Goal: Information Seeking & Learning: Learn about a topic

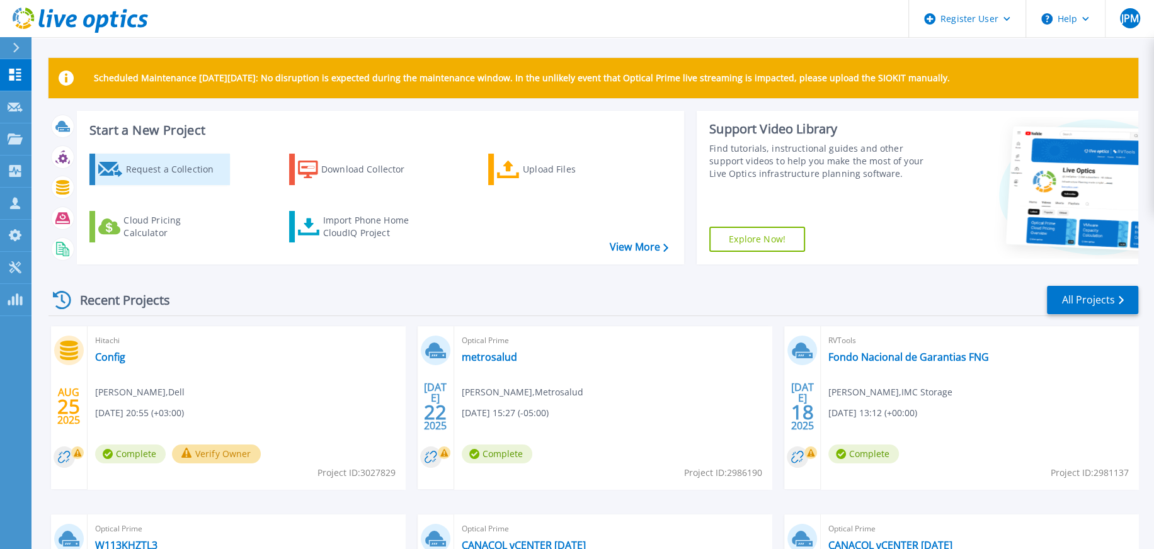
click at [178, 174] on div "Request a Collection" at bounding box center [175, 169] width 101 height 25
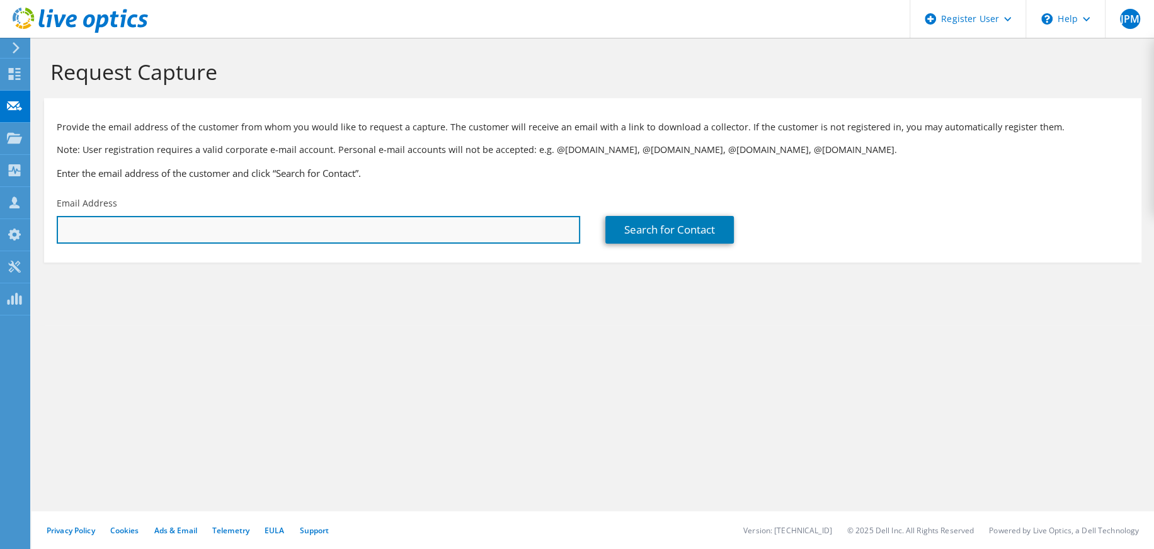
click at [223, 234] on input "text" at bounding box center [319, 230] width 524 height 28
type input "[EMAIL_ADDRESS][DOMAIN_NAME]"
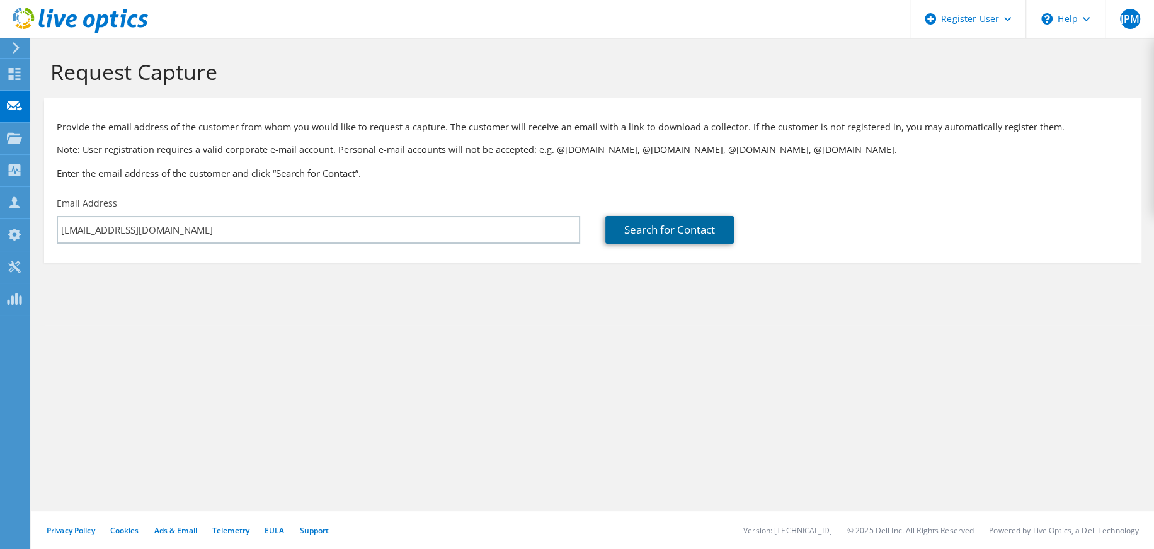
click at [706, 238] on link "Search for Contact" at bounding box center [669, 230] width 129 height 28
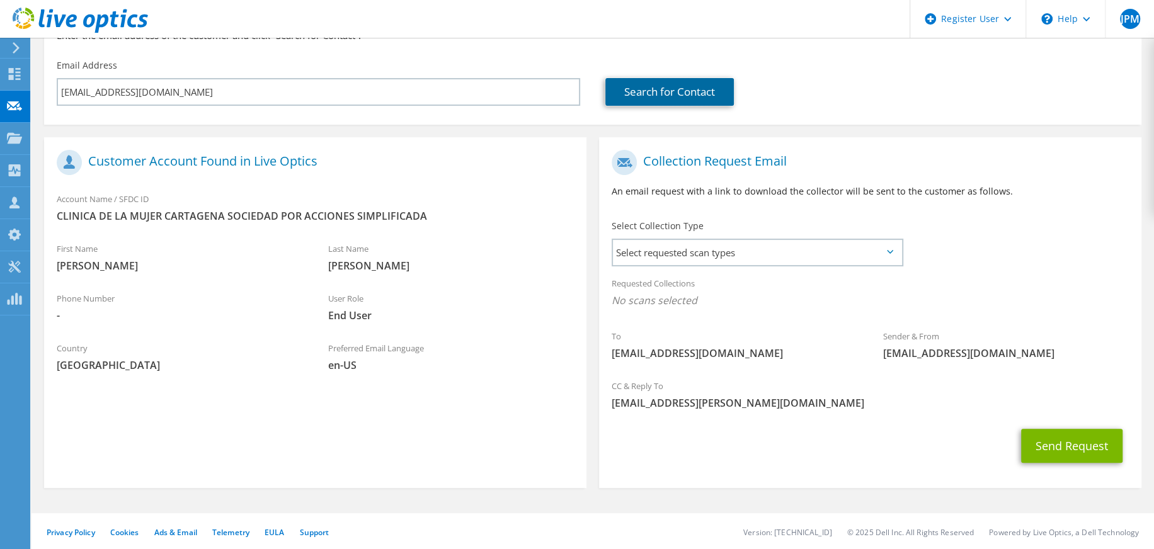
scroll to position [141, 0]
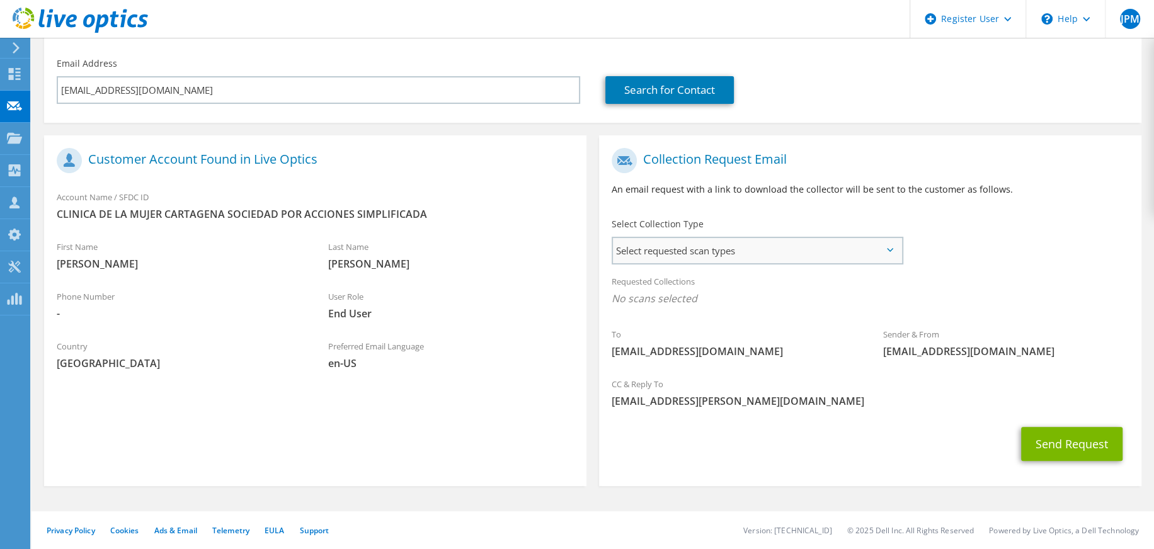
click at [735, 248] on span "Select requested scan types" at bounding box center [757, 250] width 289 height 25
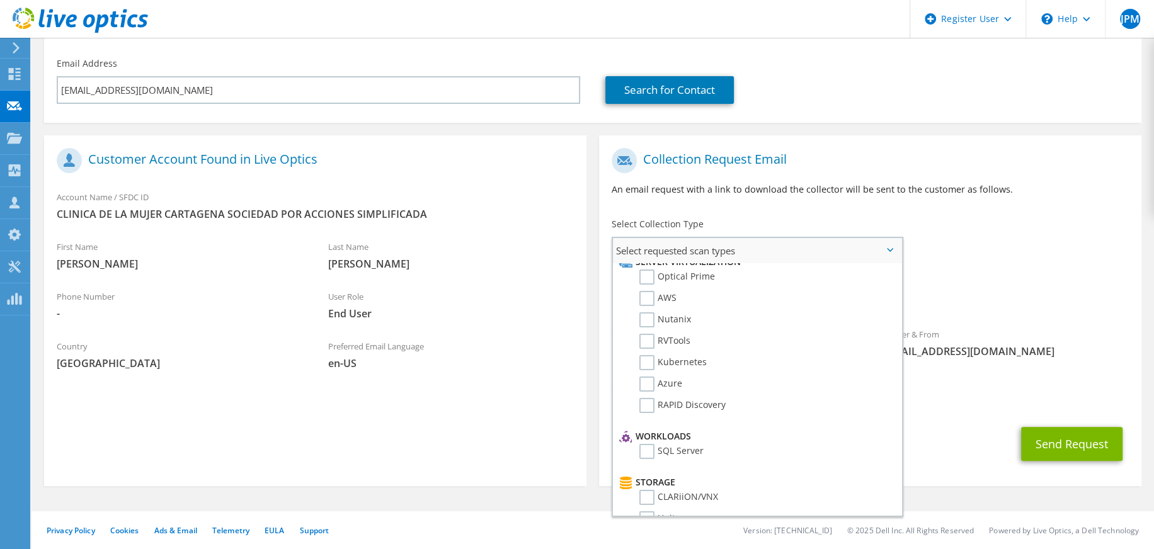
scroll to position [0, 0]
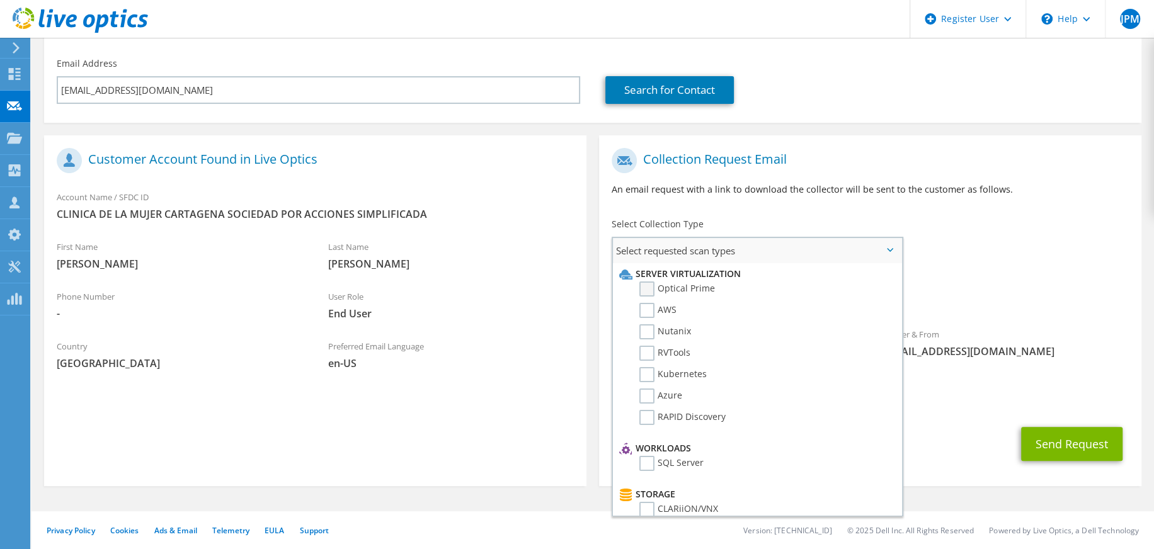
click at [648, 287] on label "Optical Prime" at bounding box center [678, 289] width 76 height 15
click at [0, 0] on input "Optical Prime" at bounding box center [0, 0] width 0 height 0
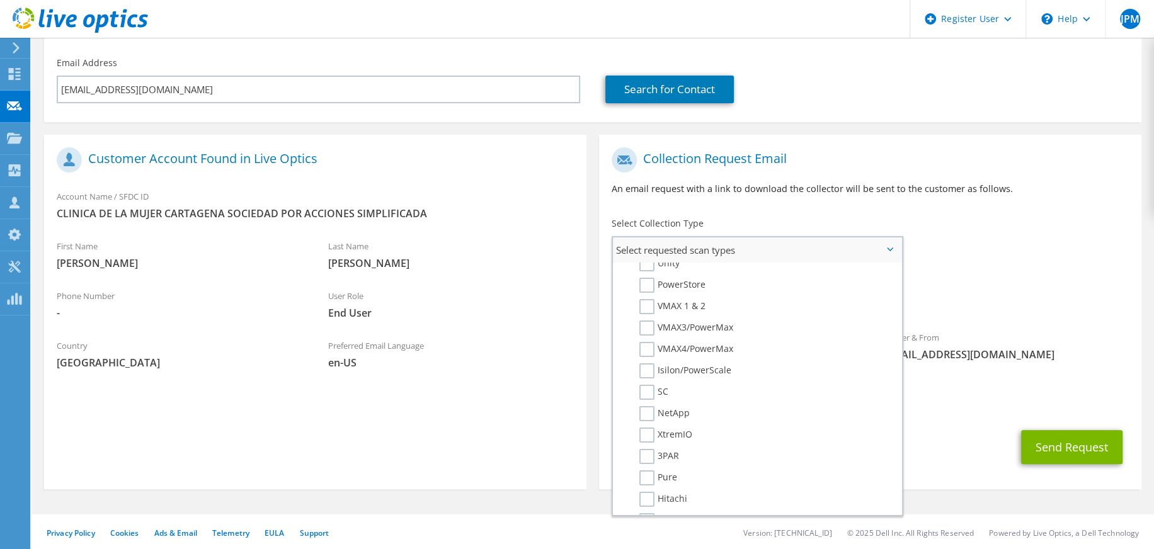
scroll to position [252, 0]
click at [648, 467] on label "3PAR" at bounding box center [660, 471] width 40 height 15
click at [0, 0] on input "3PAR" at bounding box center [0, 0] width 0 height 0
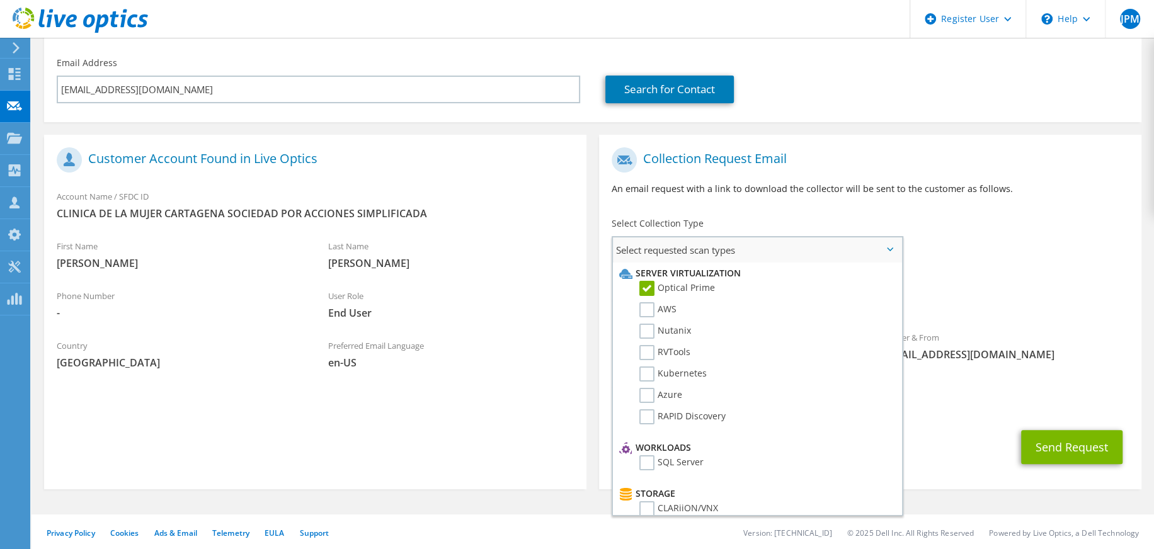
scroll to position [0, 0]
click at [14, 76] on icon at bounding box center [14, 74] width 15 height 12
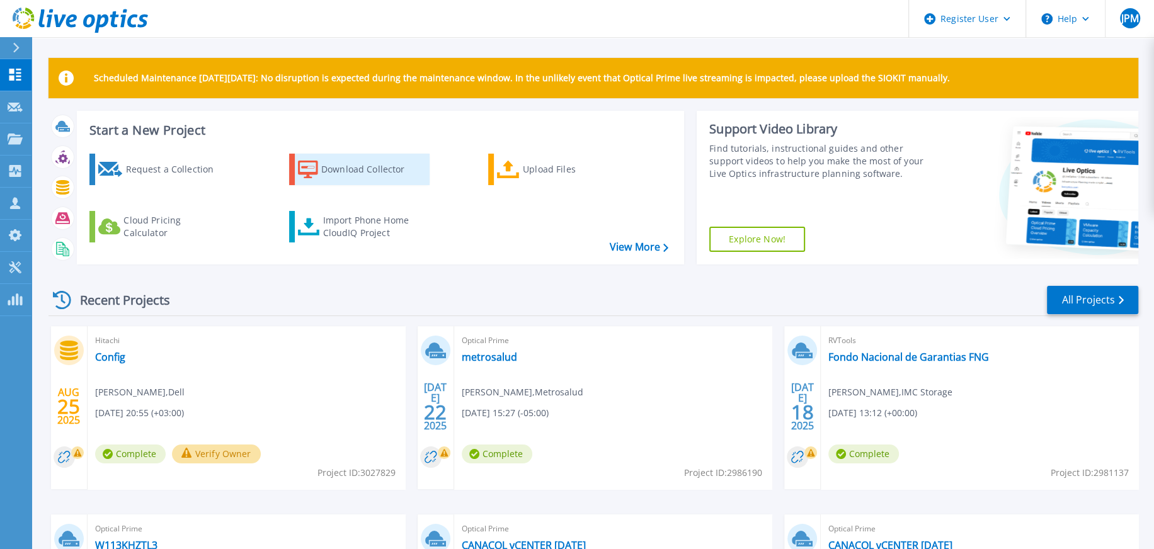
click at [359, 170] on div "Download Collector" at bounding box center [371, 169] width 101 height 25
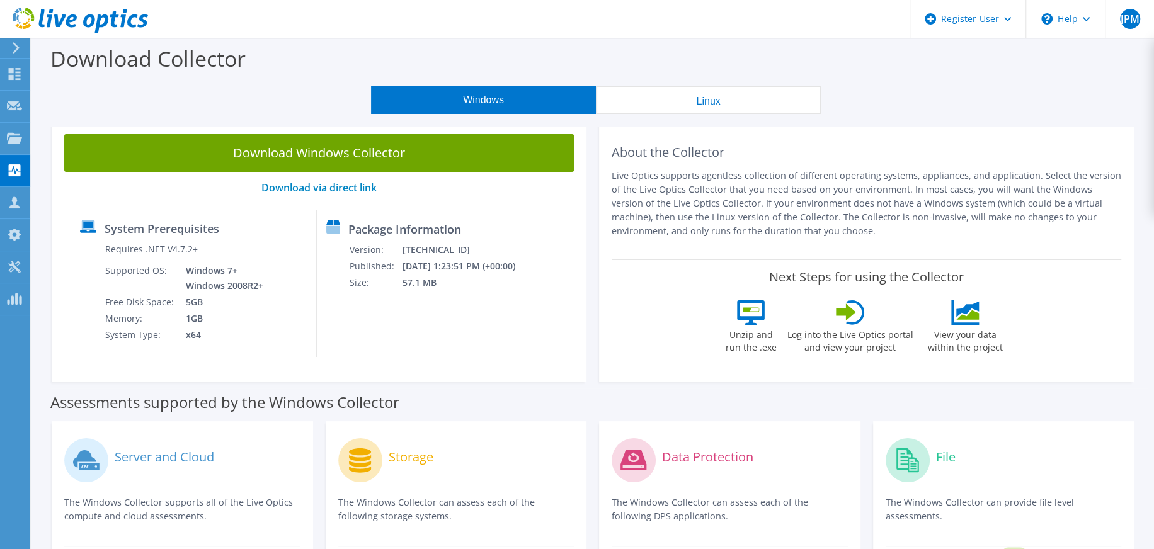
click at [697, 106] on button "Linux" at bounding box center [708, 100] width 225 height 28
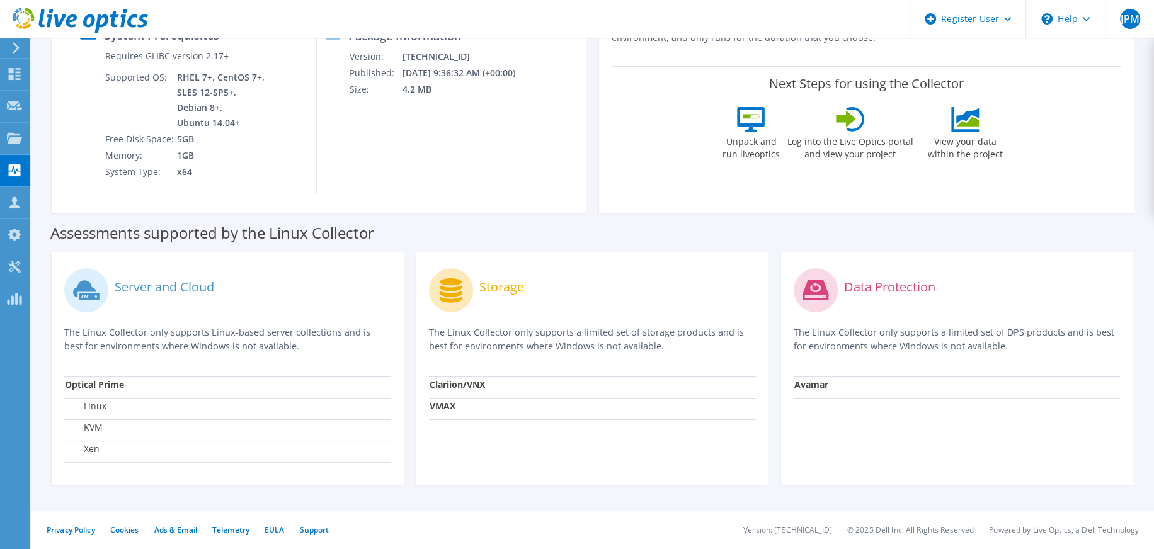
scroll to position [4, 0]
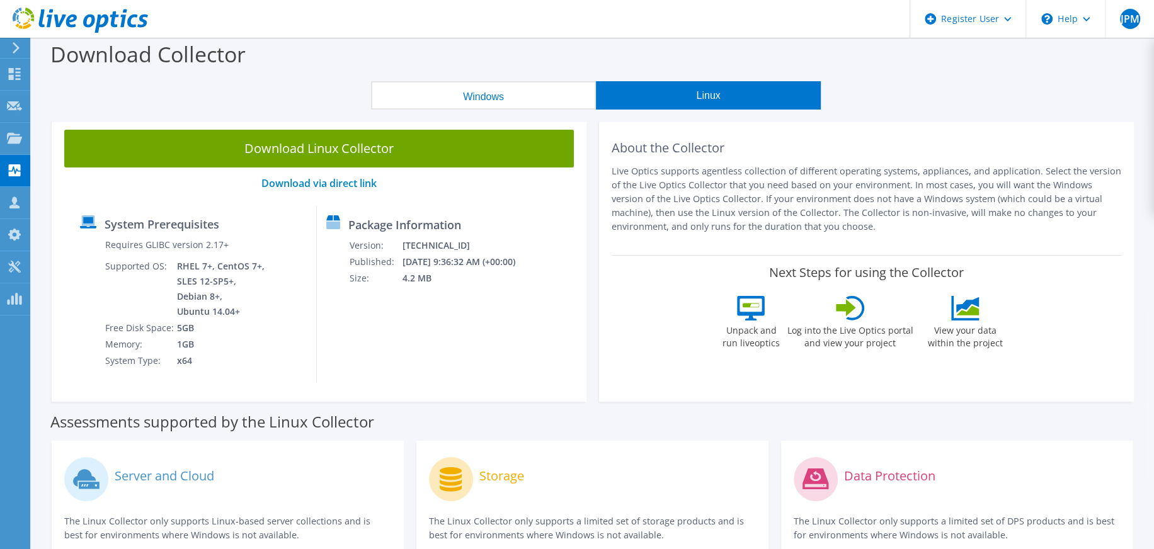
click at [501, 98] on button "Windows" at bounding box center [483, 95] width 225 height 28
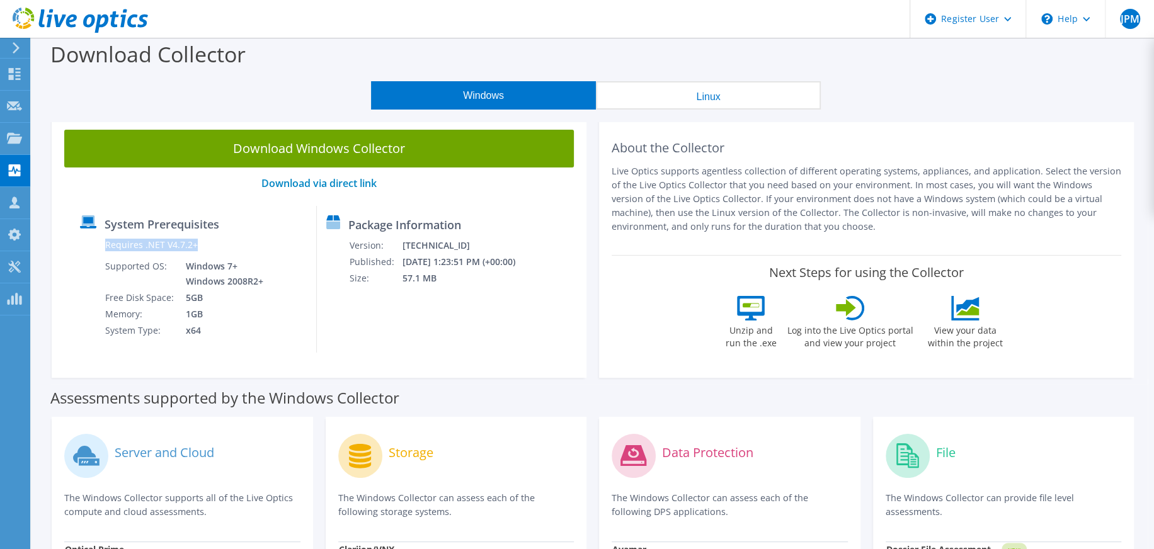
drag, startPoint x: 105, startPoint y: 247, endPoint x: 190, endPoint y: 255, distance: 85.5
click at [192, 255] on td "Requires .NET V4.7.2+" at bounding box center [185, 247] width 161 height 21
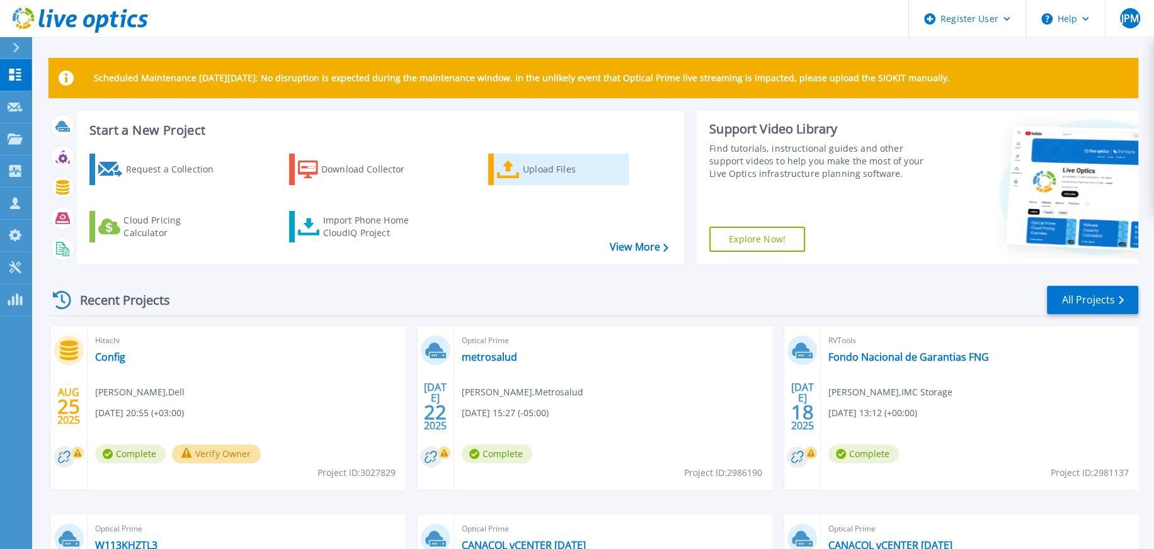
click at [542, 169] on div "Upload Files" at bounding box center [573, 169] width 101 height 25
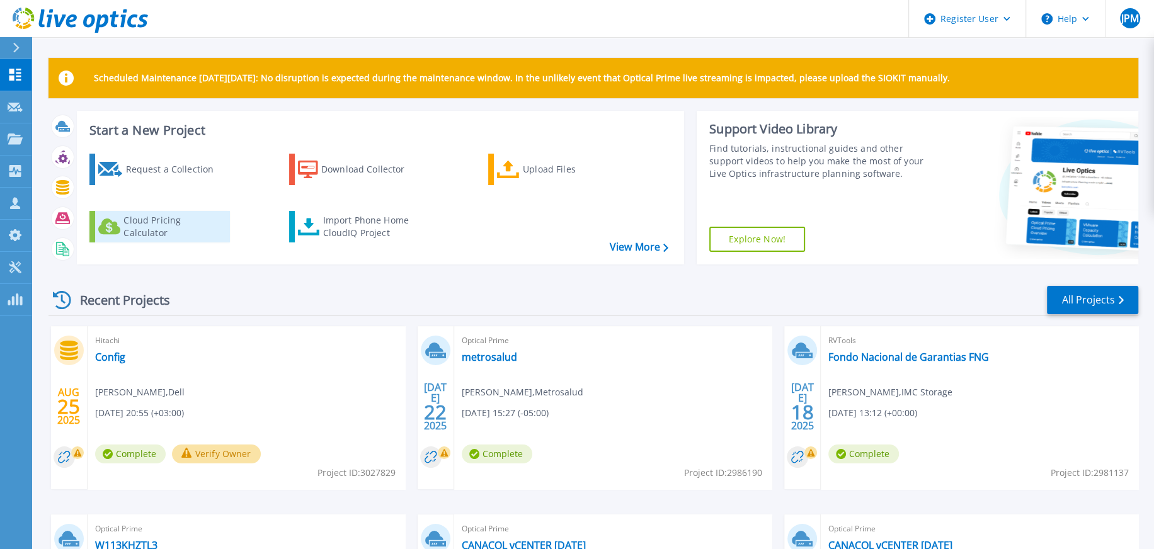
click at [193, 229] on div "Cloud Pricing Calculator" at bounding box center [173, 226] width 101 height 25
click at [777, 243] on link "Explore Now!" at bounding box center [757, 239] width 96 height 25
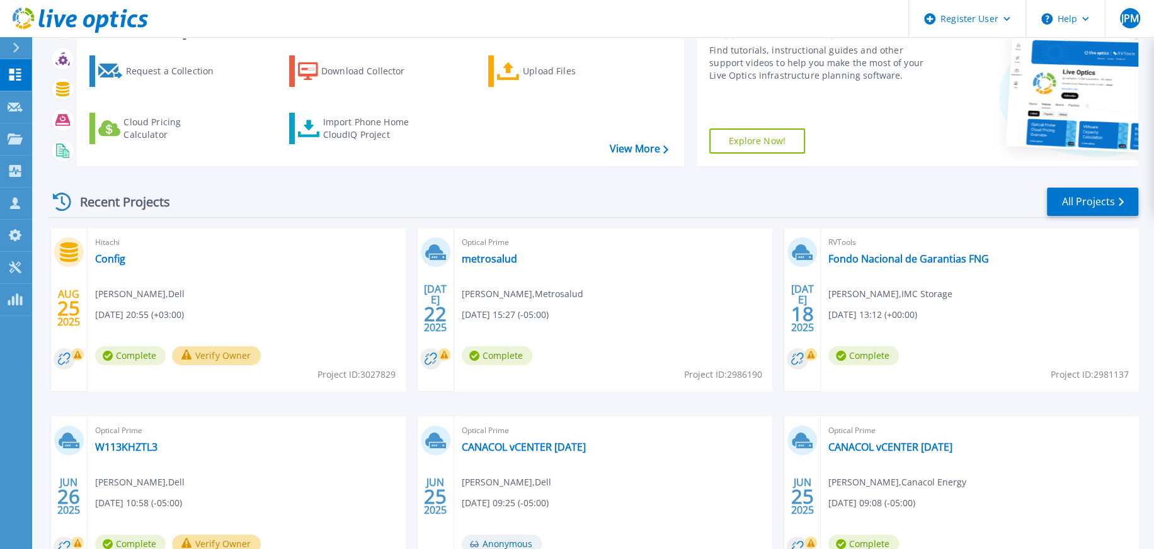
scroll to position [126, 0]
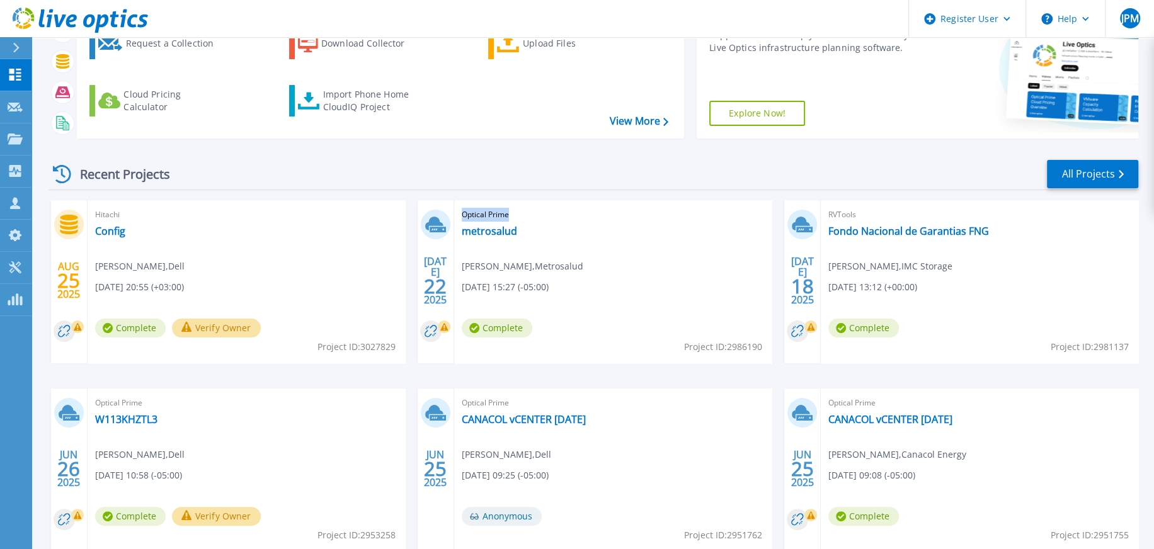
drag, startPoint x: 462, startPoint y: 214, endPoint x: 511, endPoint y: 212, distance: 48.6
click at [511, 212] on span "Optical Prime" at bounding box center [613, 215] width 302 height 14
click at [21, 143] on icon at bounding box center [15, 139] width 15 height 11
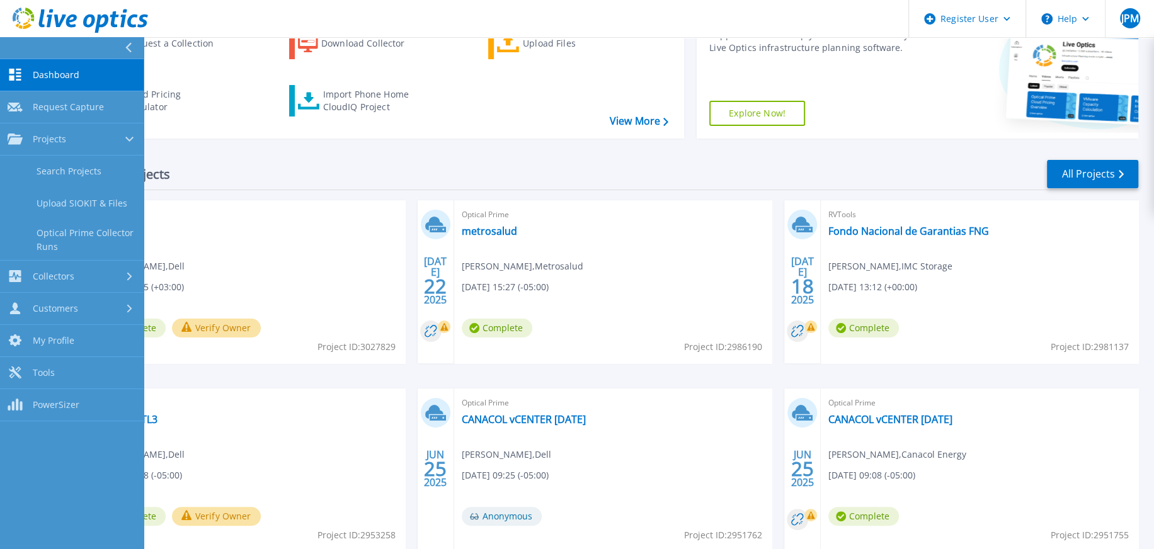
click at [304, 156] on div "Recent Projects All Projects AUG 25 2025 Hitachi Config Mostafa Elkhouly , Dell…" at bounding box center [594, 368] width 1090 height 439
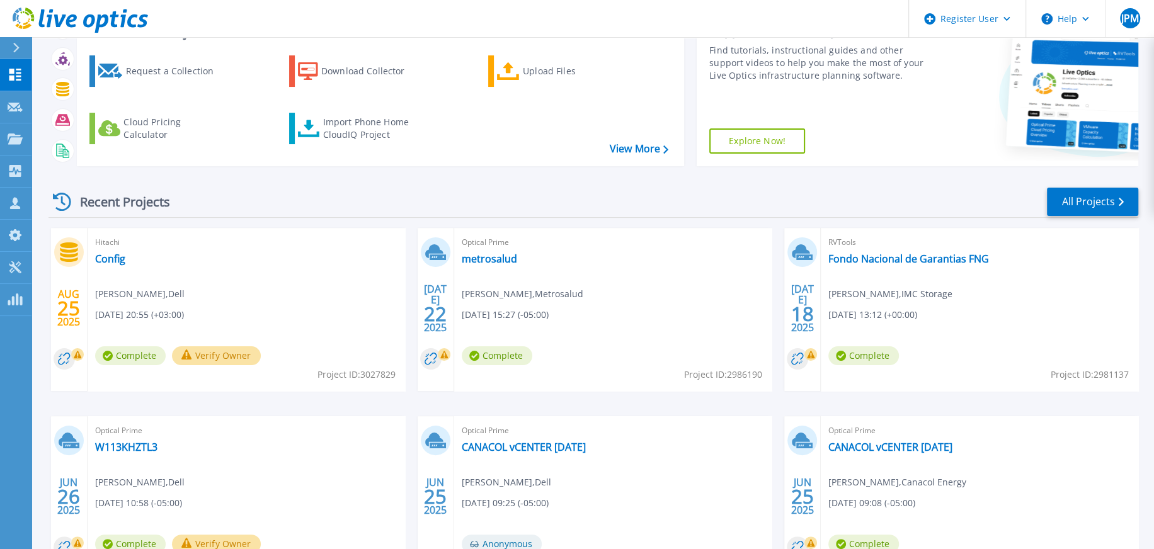
scroll to position [76, 0]
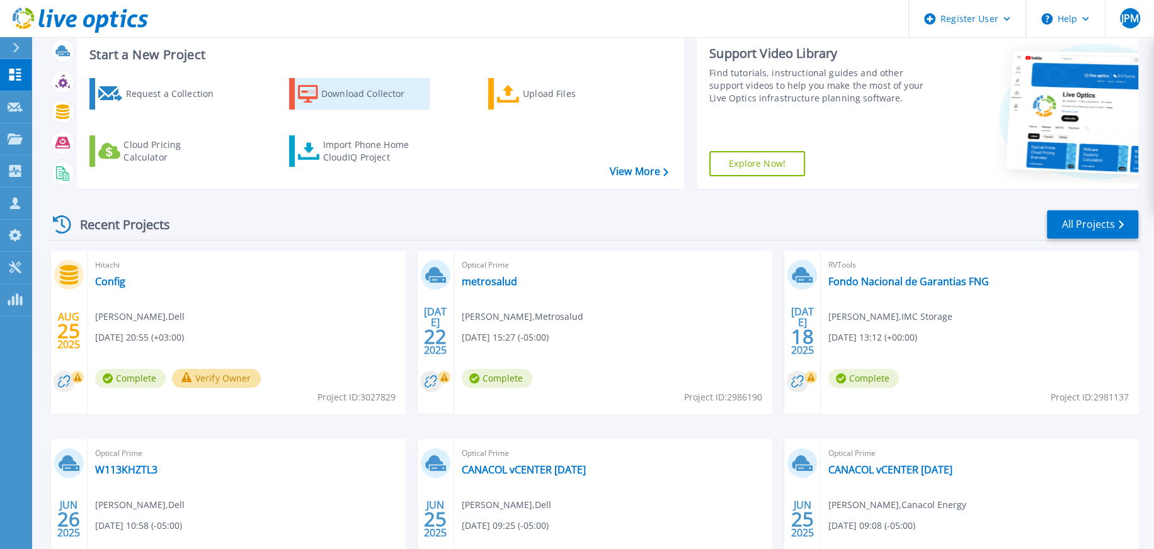
click at [380, 96] on div "Download Collector" at bounding box center [371, 93] width 101 height 25
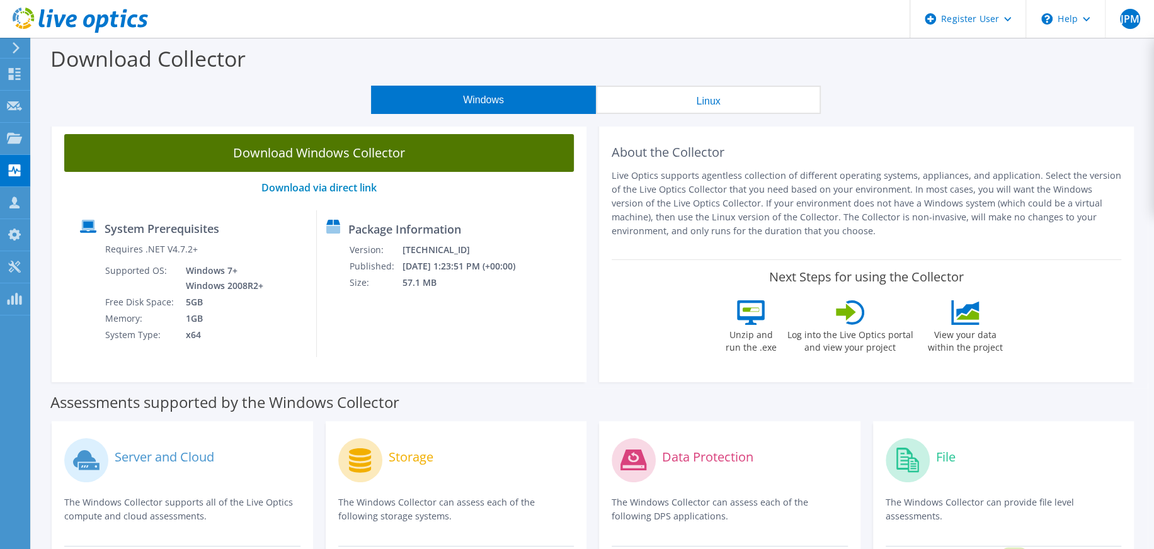
click at [483, 159] on link "Download Windows Collector" at bounding box center [319, 153] width 510 height 38
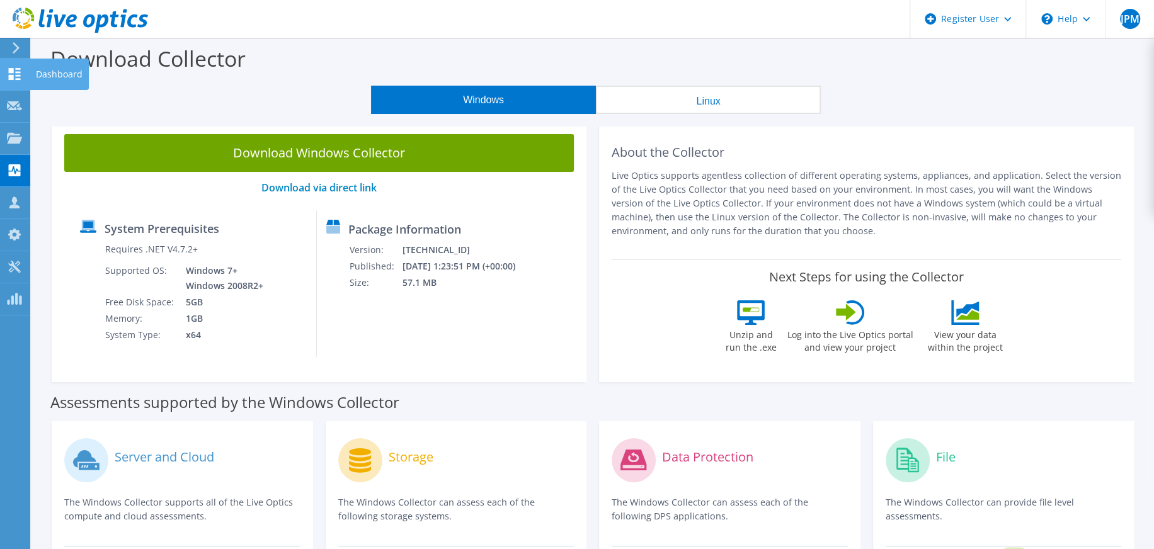
click at [12, 72] on icon at bounding box center [14, 74] width 15 height 12
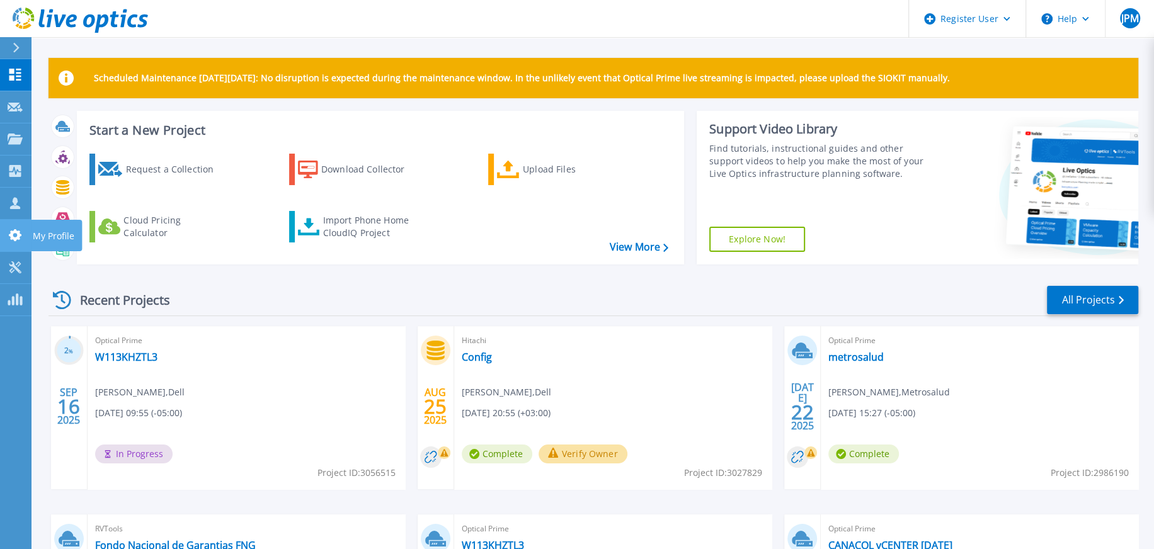
click at [16, 234] on icon at bounding box center [15, 235] width 13 height 12
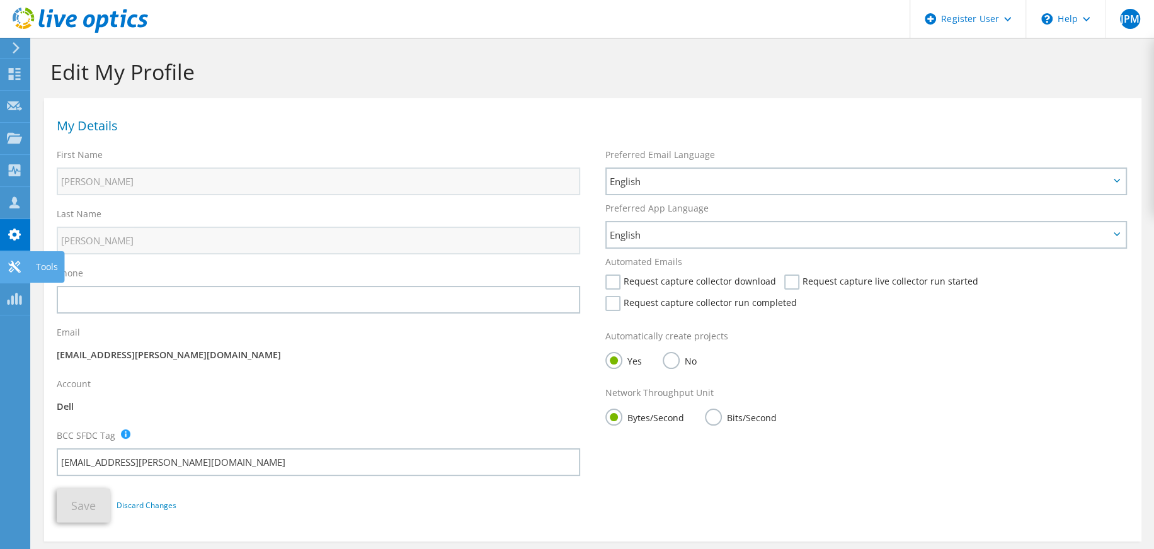
click at [18, 268] on icon at bounding box center [14, 267] width 15 height 12
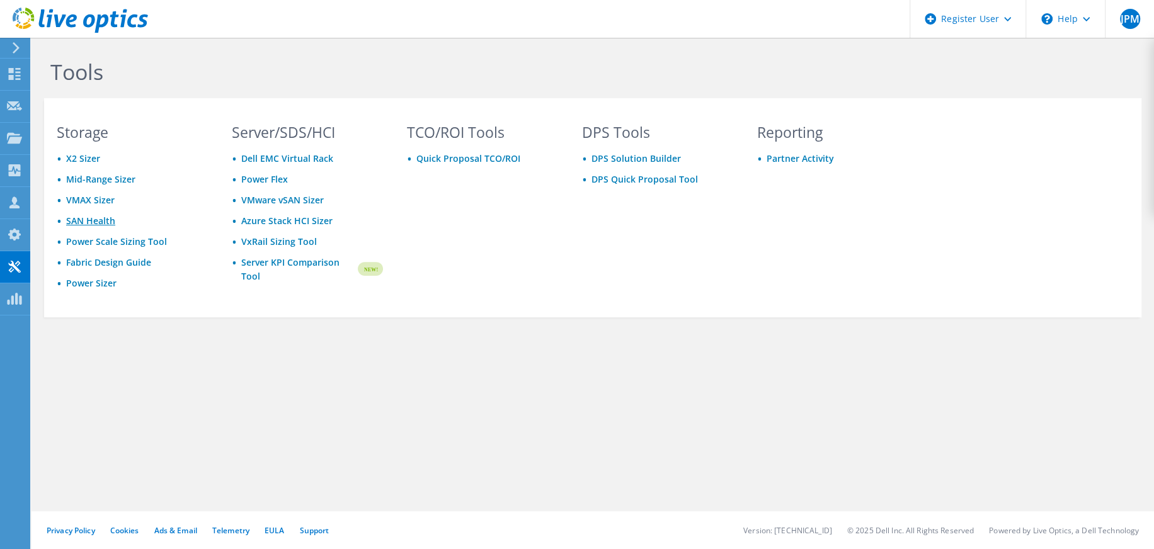
click at [100, 224] on link "SAN Health" at bounding box center [90, 221] width 49 height 12
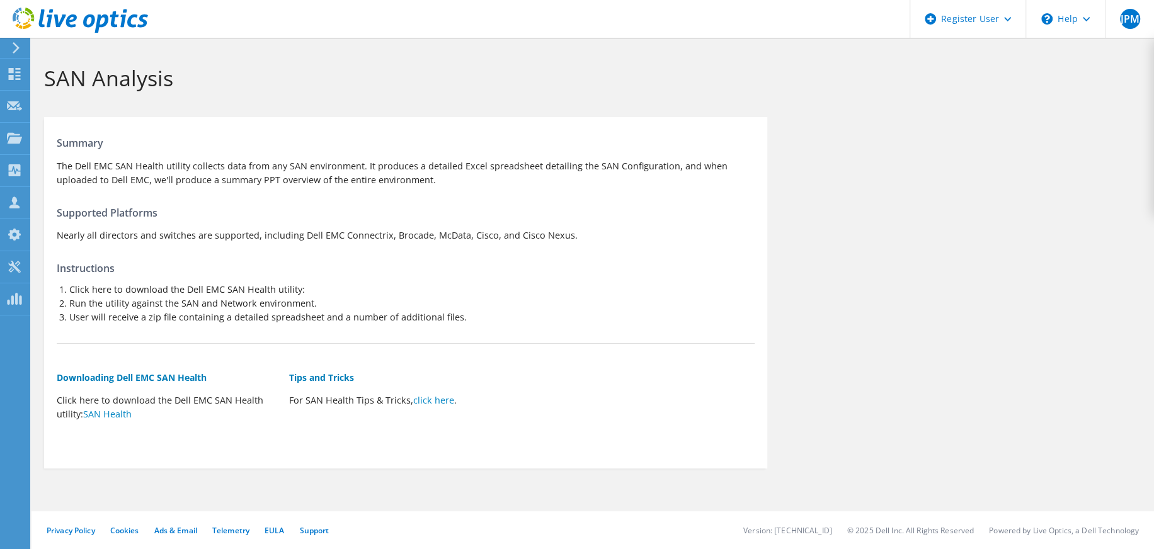
drag, startPoint x: 393, startPoint y: 232, endPoint x: 500, endPoint y: 235, distance: 107.1
click at [500, 235] on p "Nearly all directors and switches are supported, including Dell EMC Connectrix,…" at bounding box center [406, 236] width 698 height 14
click at [14, 265] on use at bounding box center [14, 267] width 12 height 12
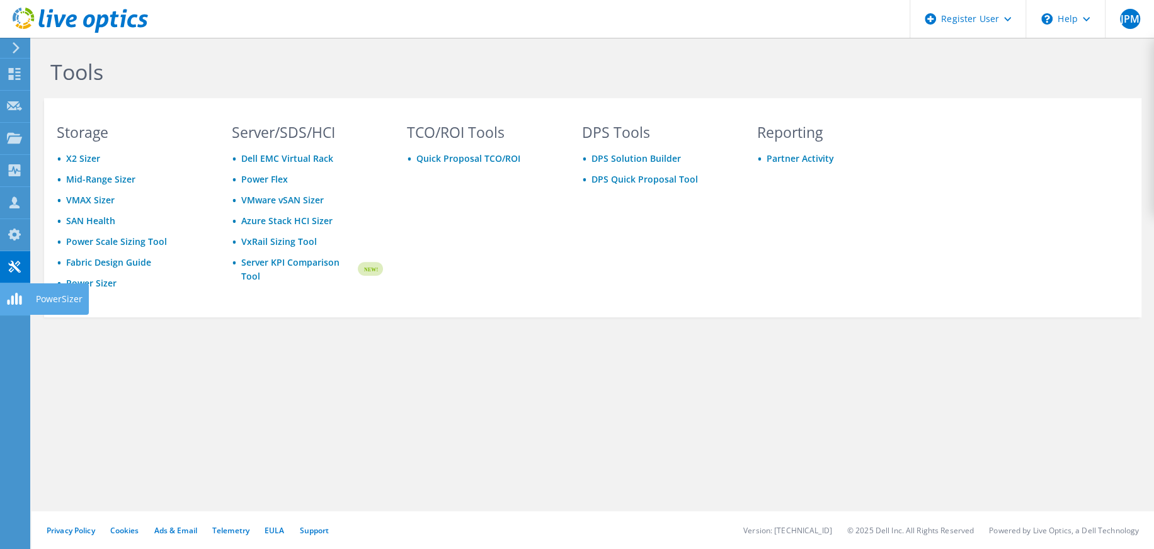
click at [21, 301] on use at bounding box center [14, 299] width 14 height 12
click at [15, 80] on div at bounding box center [14, 76] width 15 height 14
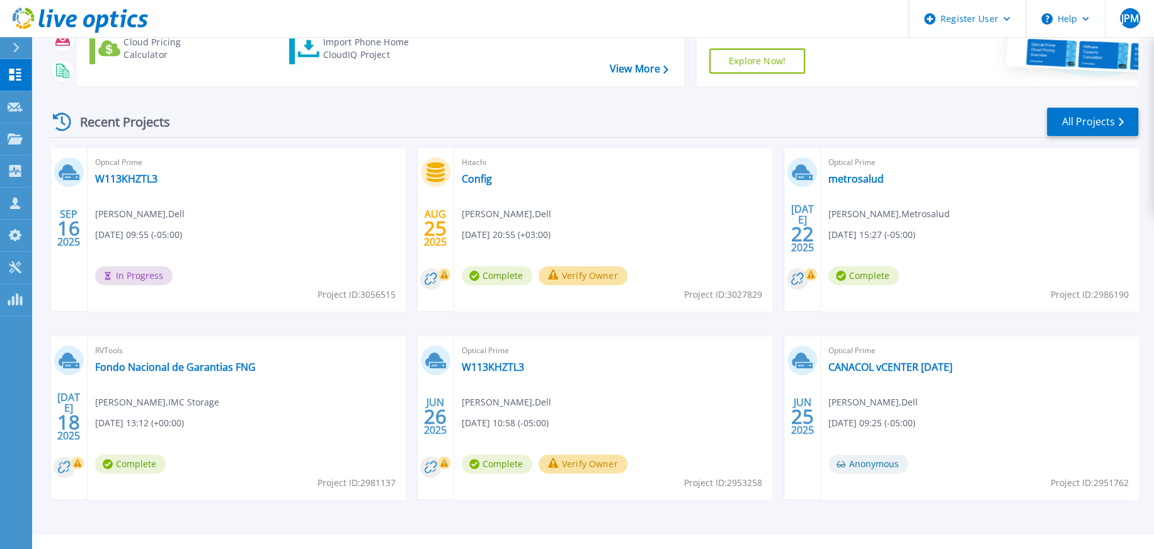
scroll to position [189, 0]
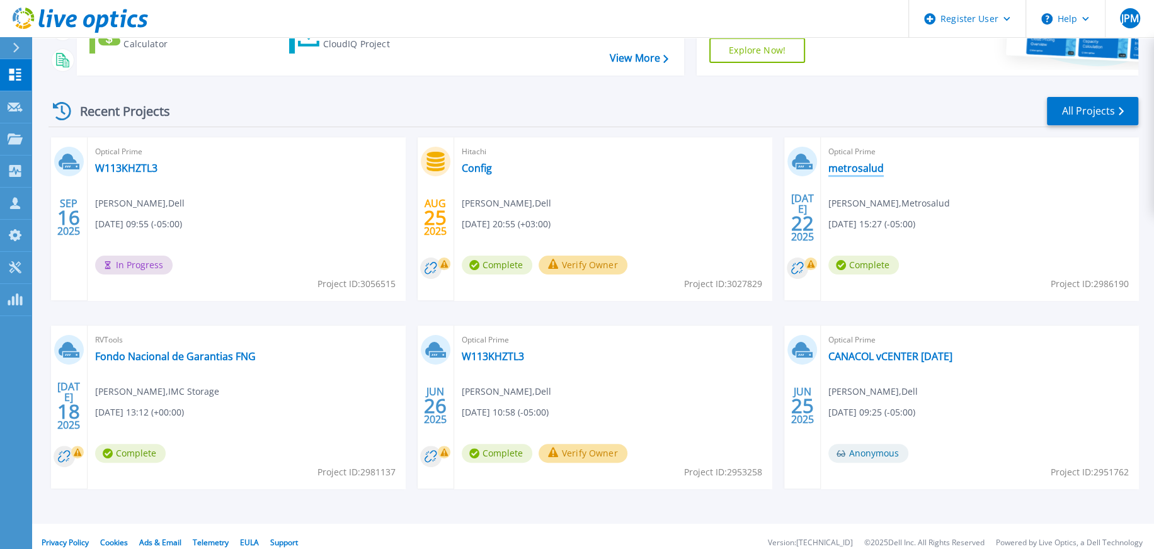
click at [856, 170] on link "metrosalud" at bounding box center [856, 168] width 55 height 13
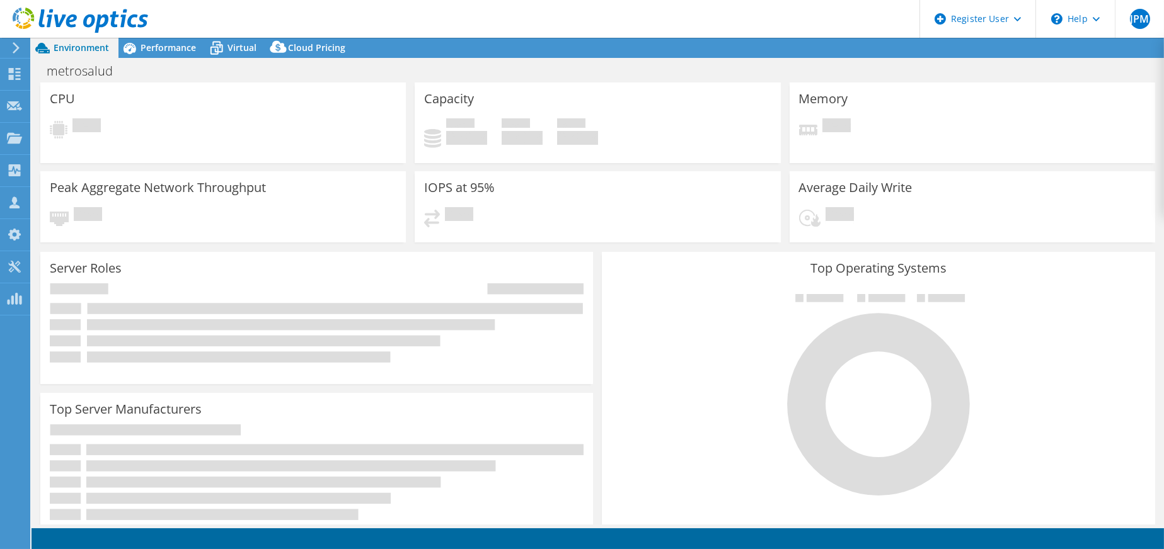
select select "USD"
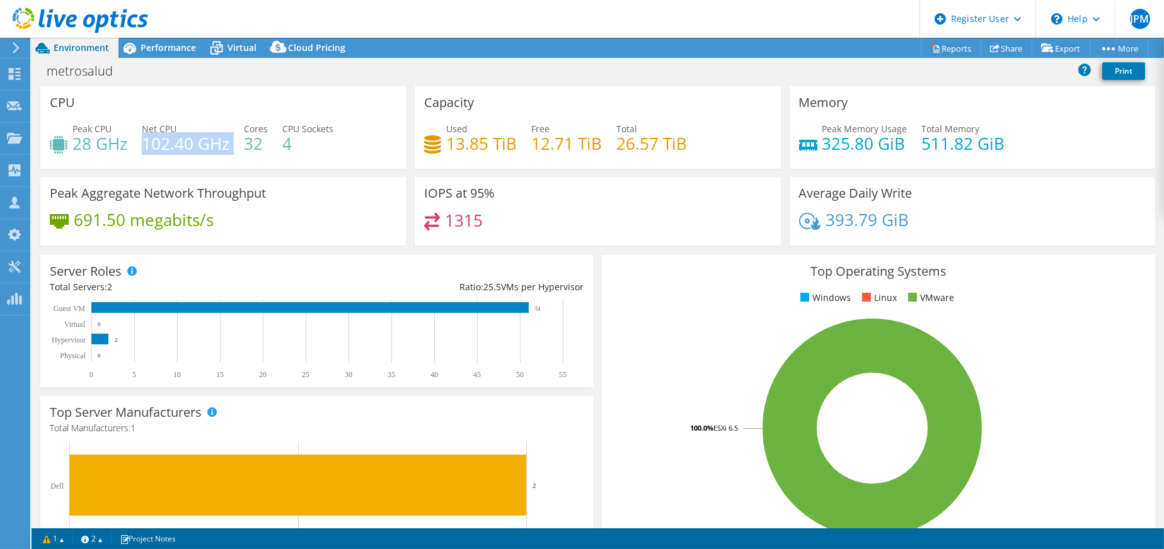
drag, startPoint x: 144, startPoint y: 145, endPoint x: 231, endPoint y: 147, distance: 87.0
click at [231, 147] on div "Peak CPU 28 GHz Net CPU 102.40 GHz Cores 32 CPU Sockets 4" at bounding box center [223, 142] width 347 height 41
drag, startPoint x: 246, startPoint y: 145, endPoint x: 258, endPoint y: 144, distance: 12.6
click at [258, 144] on h4 "32" at bounding box center [256, 144] width 24 height 14
drag, startPoint x: 282, startPoint y: 149, endPoint x: 297, endPoint y: 164, distance: 21.4
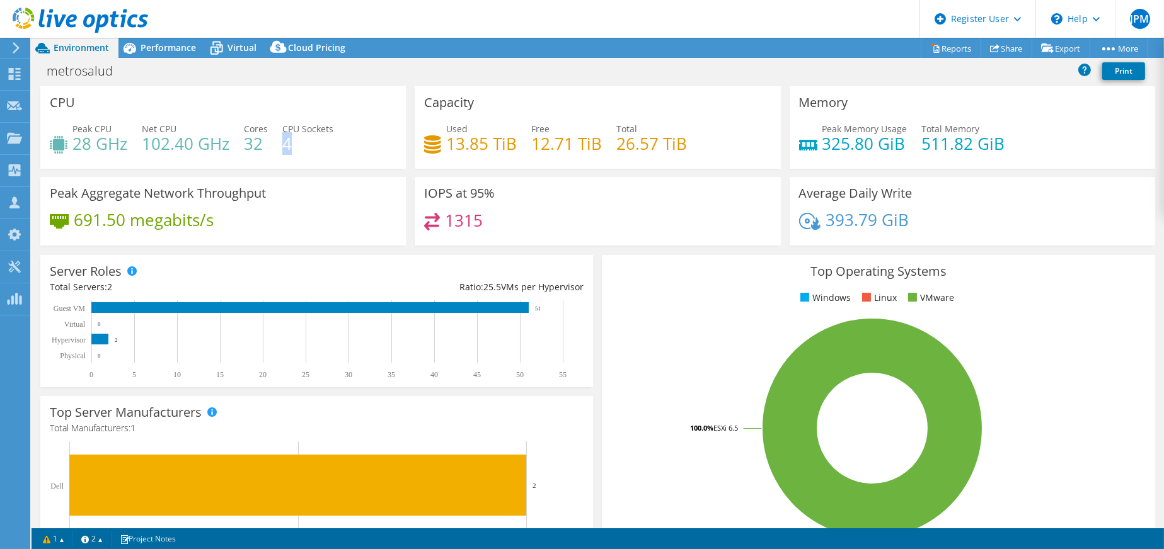
click at [298, 151] on h4 "4" at bounding box center [307, 144] width 51 height 14
drag, startPoint x: 74, startPoint y: 144, endPoint x: 95, endPoint y: 144, distance: 20.2
click at [95, 144] on h4 "28 GHz" at bounding box center [99, 144] width 55 height 14
drag, startPoint x: 443, startPoint y: 142, endPoint x: 488, endPoint y: 146, distance: 44.9
click at [488, 141] on h4 "13.85 TiB" at bounding box center [481, 144] width 71 height 14
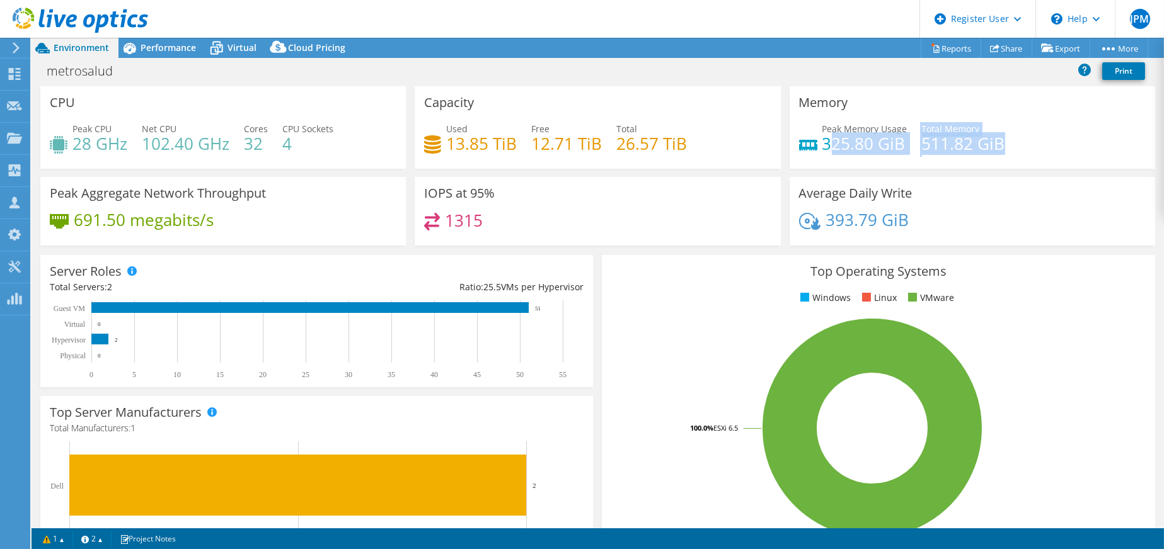
drag, startPoint x: 820, startPoint y: 152, endPoint x: 955, endPoint y: 158, distance: 135.6
click at [955, 158] on div "Peak Memory Usage 325.80 GiB Total Memory 511.82 GiB" at bounding box center [972, 142] width 347 height 41
click at [928, 158] on div "Peak Memory Usage 325.80 GiB Total Memory 511.82 GiB" at bounding box center [972, 142] width 347 height 41
click at [155, 49] on span "Performance" at bounding box center [168, 48] width 55 height 12
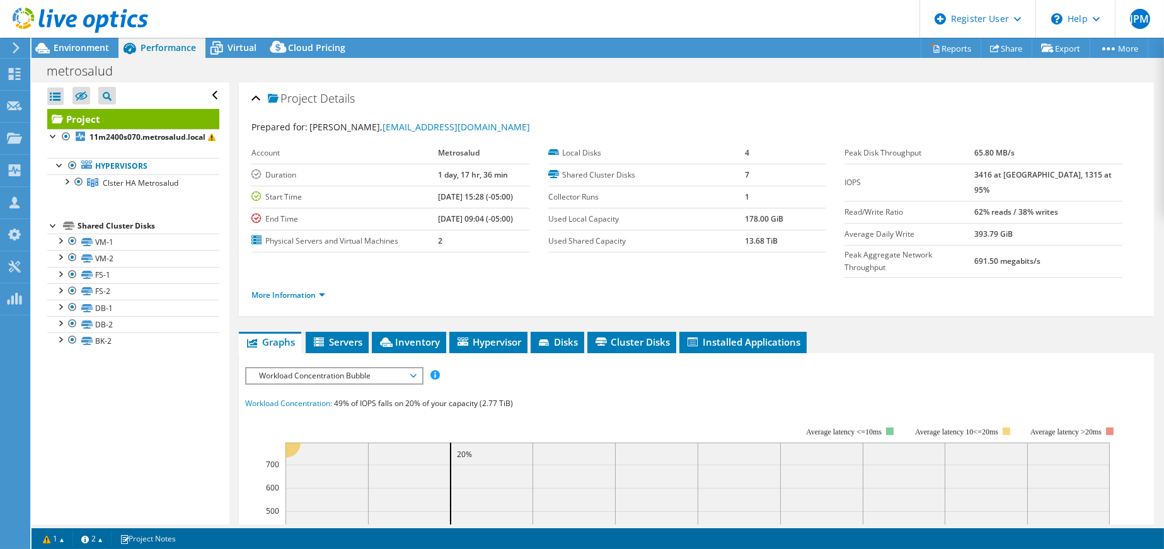
scroll to position [63, 0]
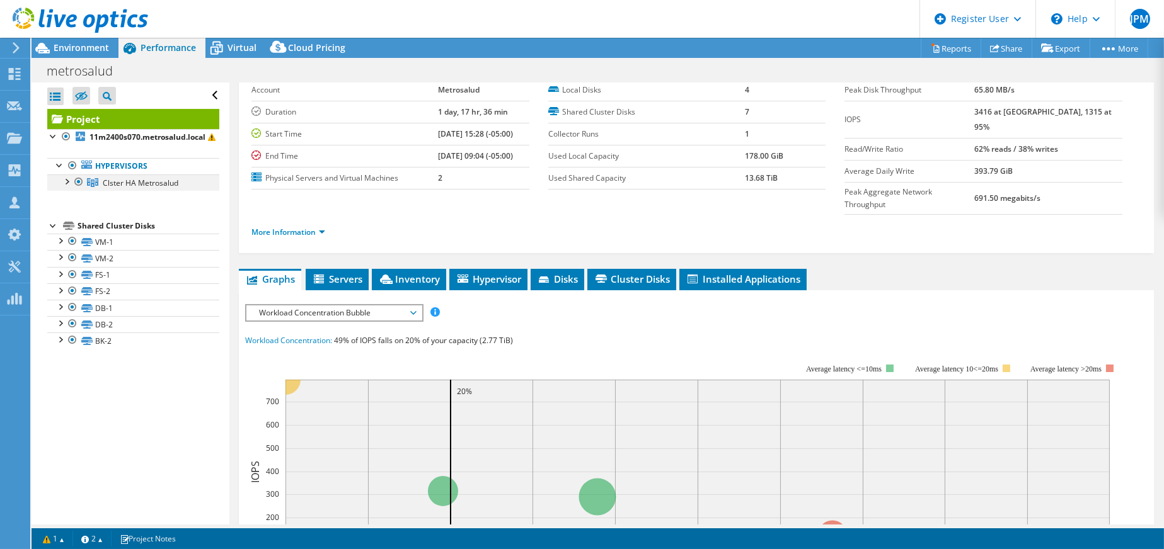
click at [66, 184] on div at bounding box center [66, 181] width 13 height 13
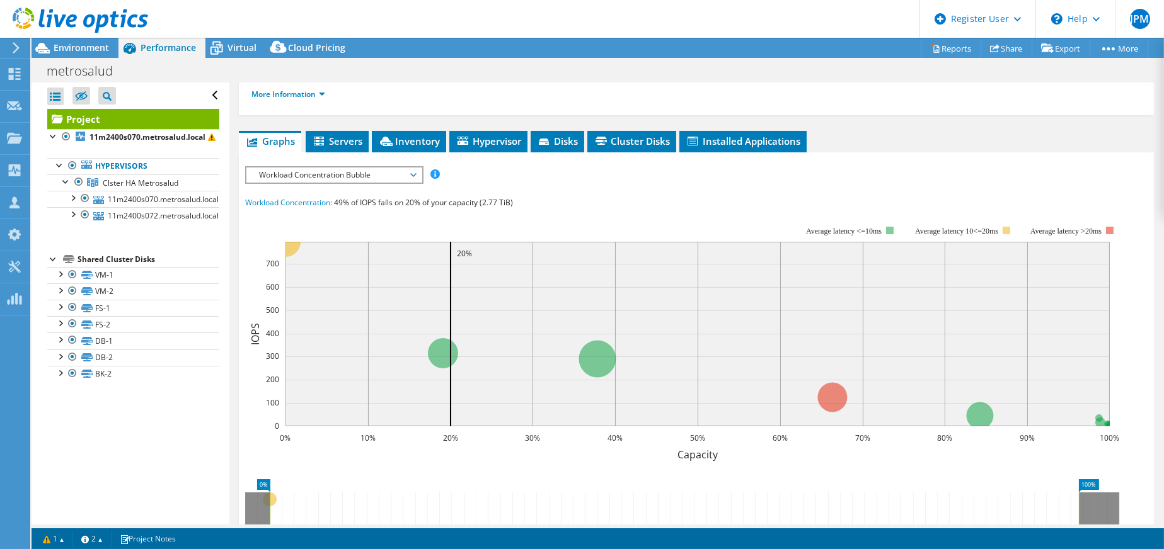
scroll to position [126, 0]
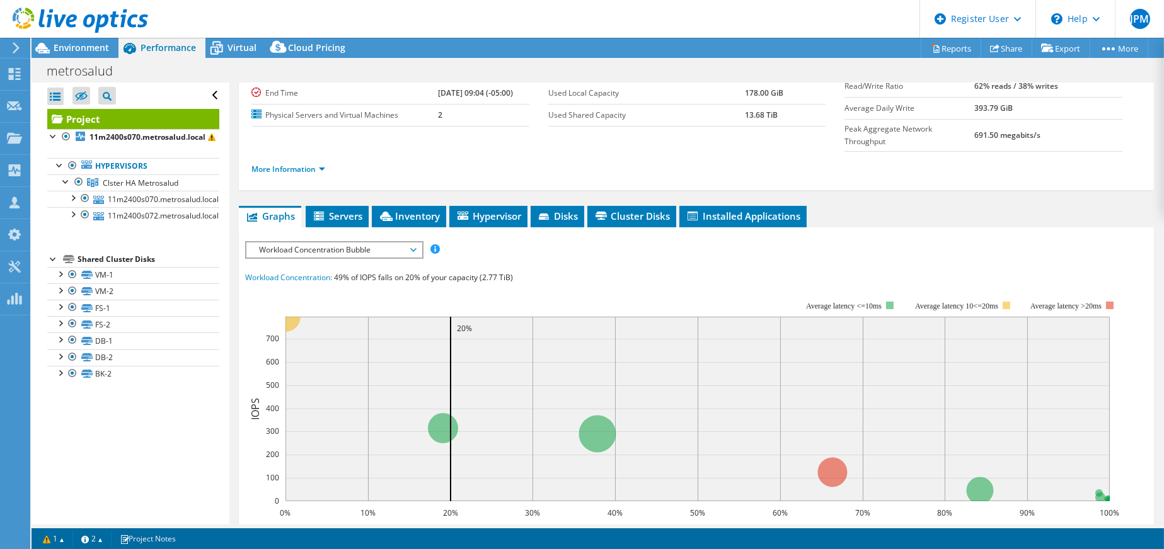
click at [401, 243] on span "Workload Concentration Bubble" at bounding box center [334, 250] width 162 height 15
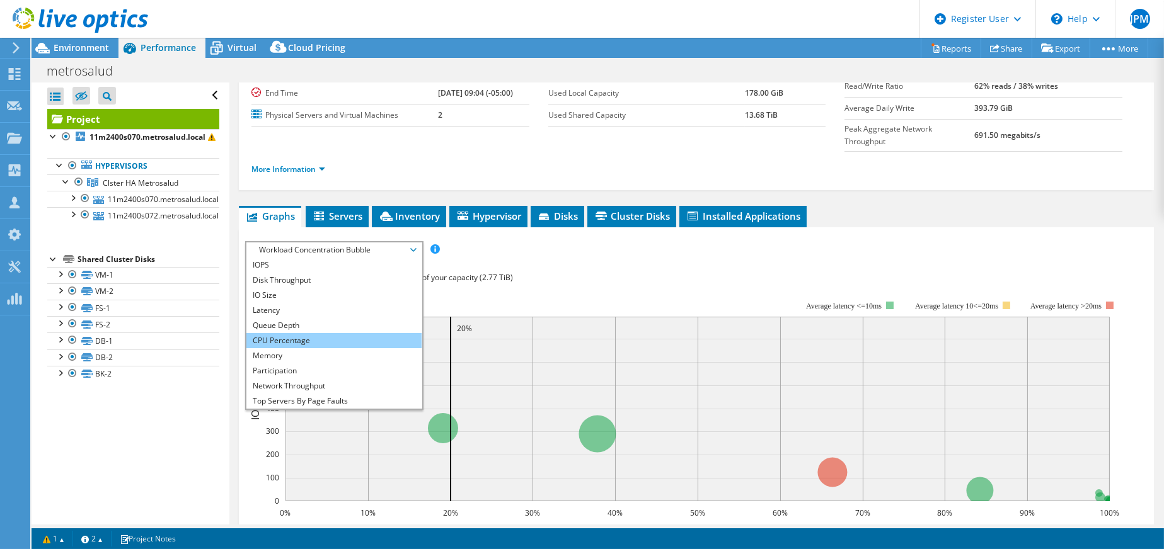
click at [347, 333] on li "CPU Percentage" at bounding box center [333, 340] width 175 height 15
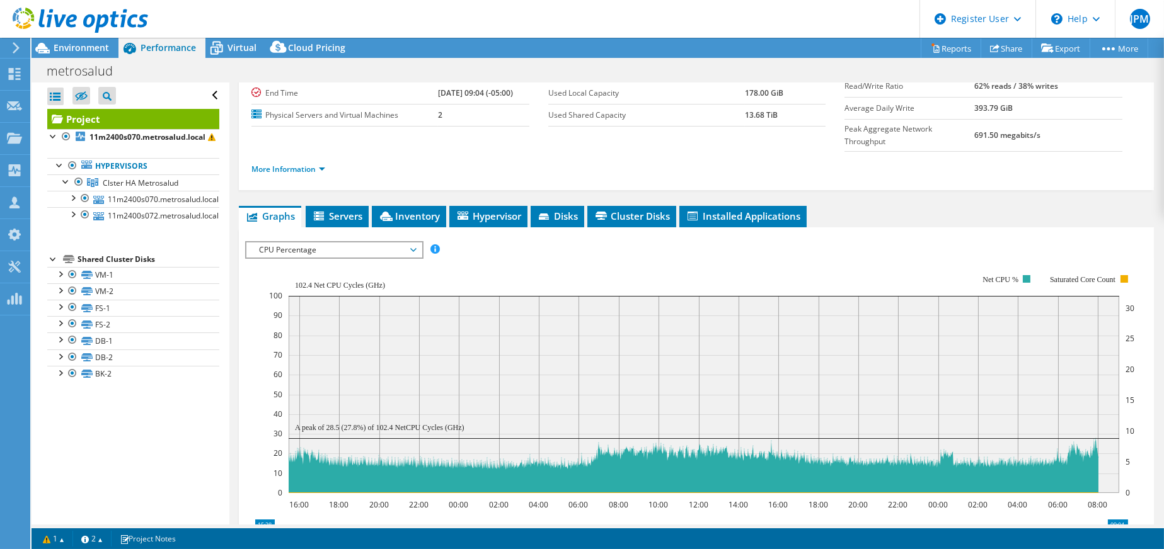
click at [391, 243] on span "CPU Percentage" at bounding box center [334, 250] width 162 height 15
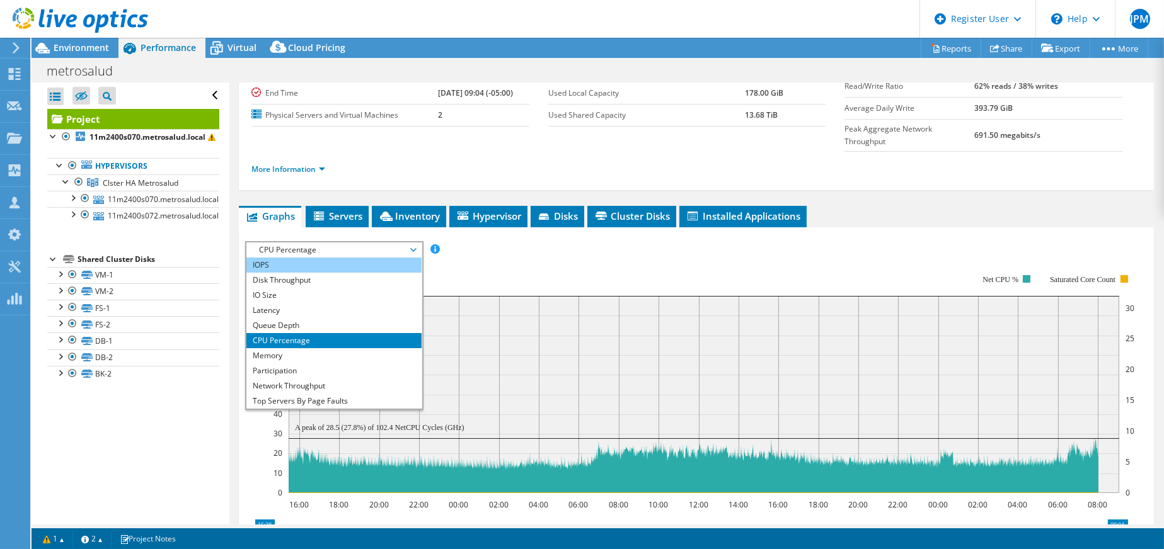
click at [311, 258] on li "IOPS" at bounding box center [333, 265] width 175 height 15
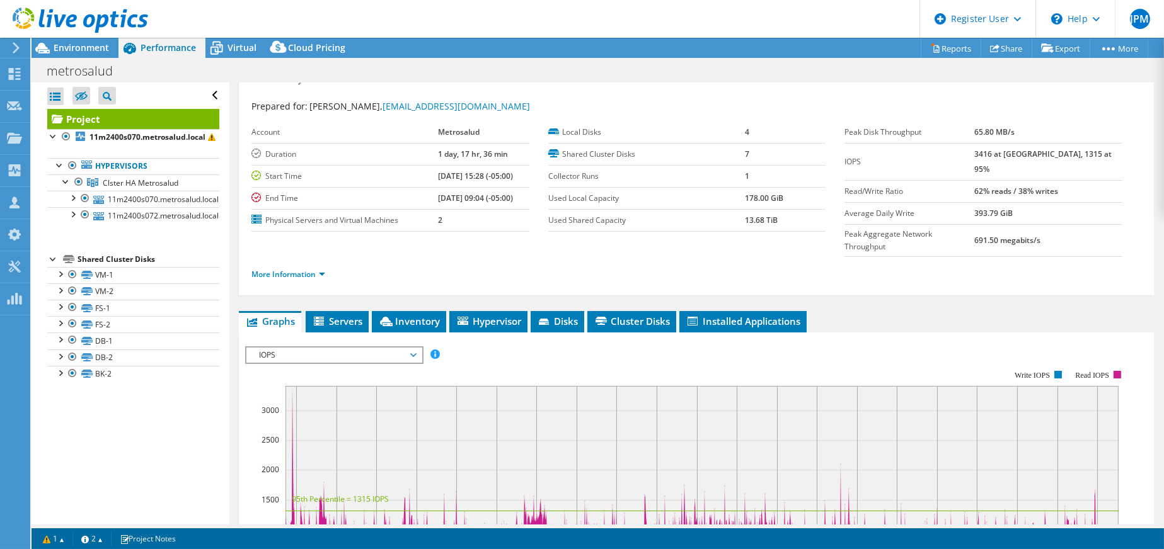
scroll to position [0, 0]
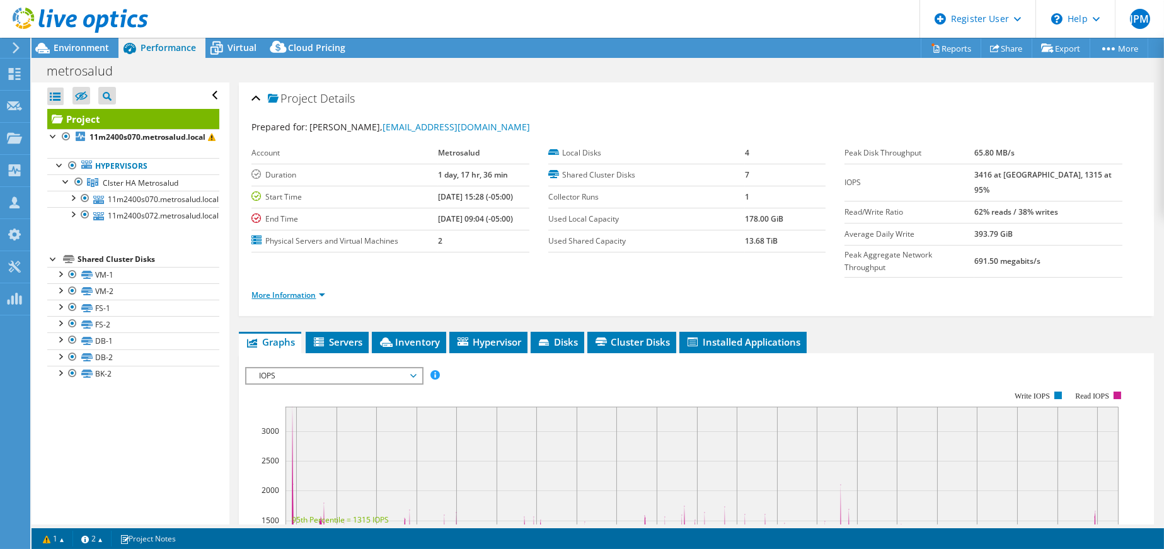
click at [301, 290] on link "More Information" at bounding box center [288, 295] width 74 height 11
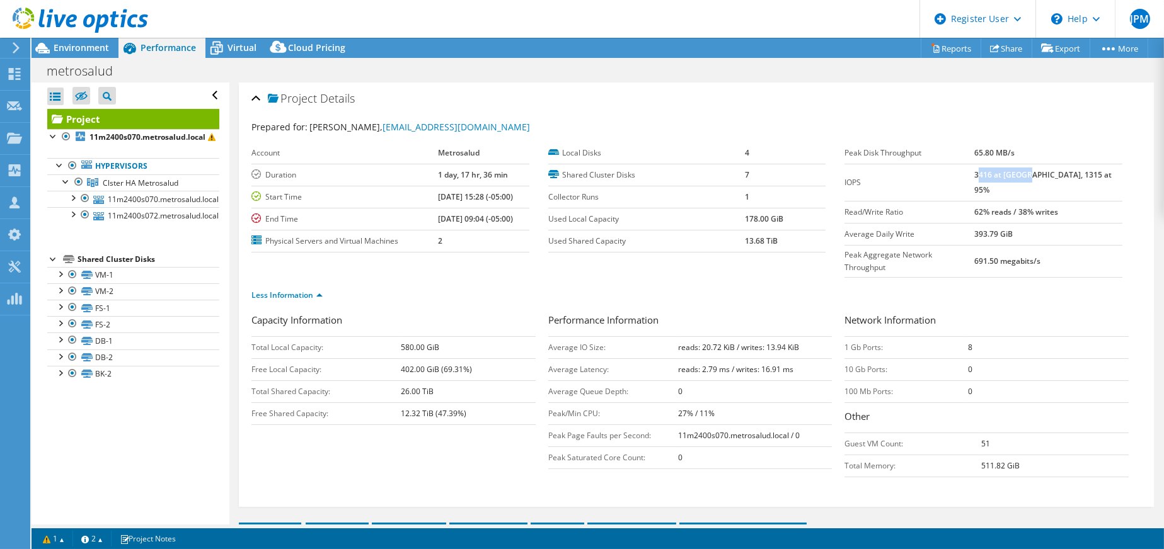
drag, startPoint x: 1004, startPoint y: 176, endPoint x: 1050, endPoint y: 175, distance: 46.6
click at [1050, 175] on b "3416 at [GEOGRAPHIC_DATA], 1315 at 95%" at bounding box center [1042, 182] width 137 height 26
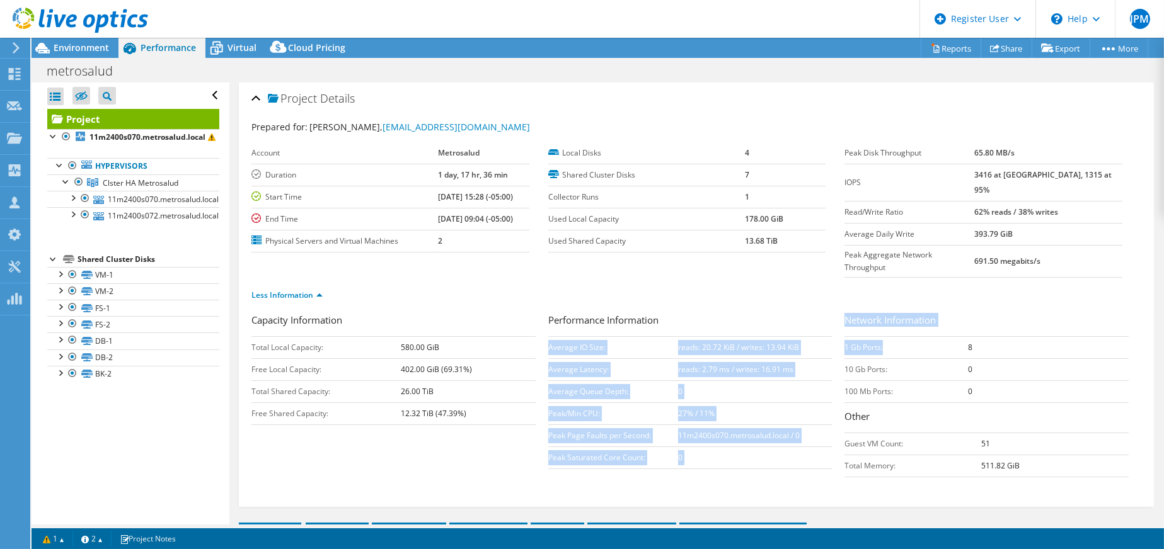
drag, startPoint x: 837, startPoint y: 321, endPoint x: 883, endPoint y: 323, distance: 46.7
click at [883, 323] on div "Capacity Information Total Local Capacity: 580.00 GiB Free Local Capacity: 402.…" at bounding box center [696, 398] width 890 height 171
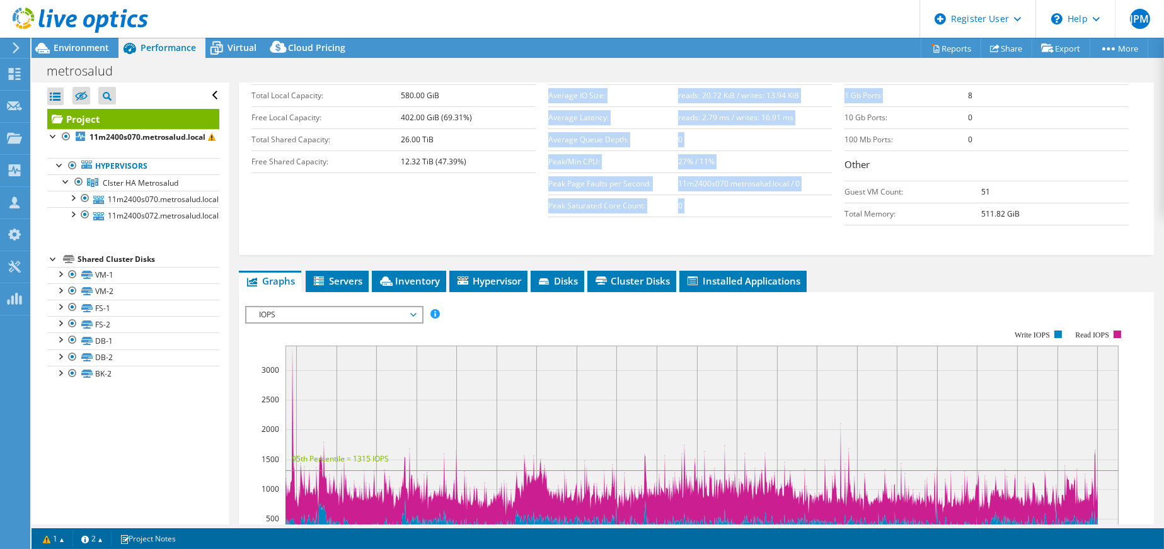
scroll to position [378, 0]
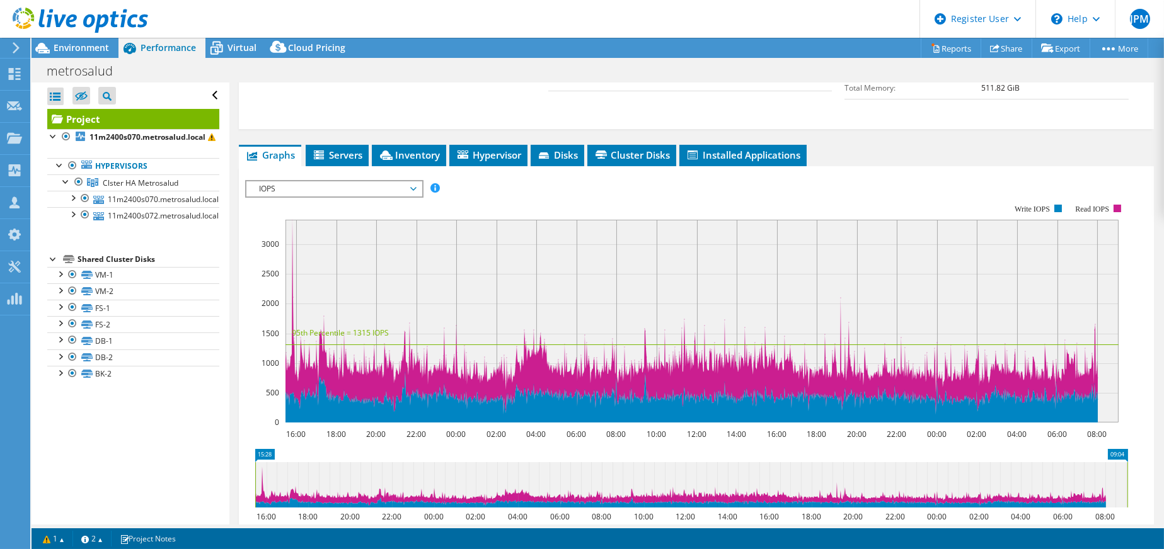
click at [412, 181] on span "IOPS" at bounding box center [334, 188] width 162 height 15
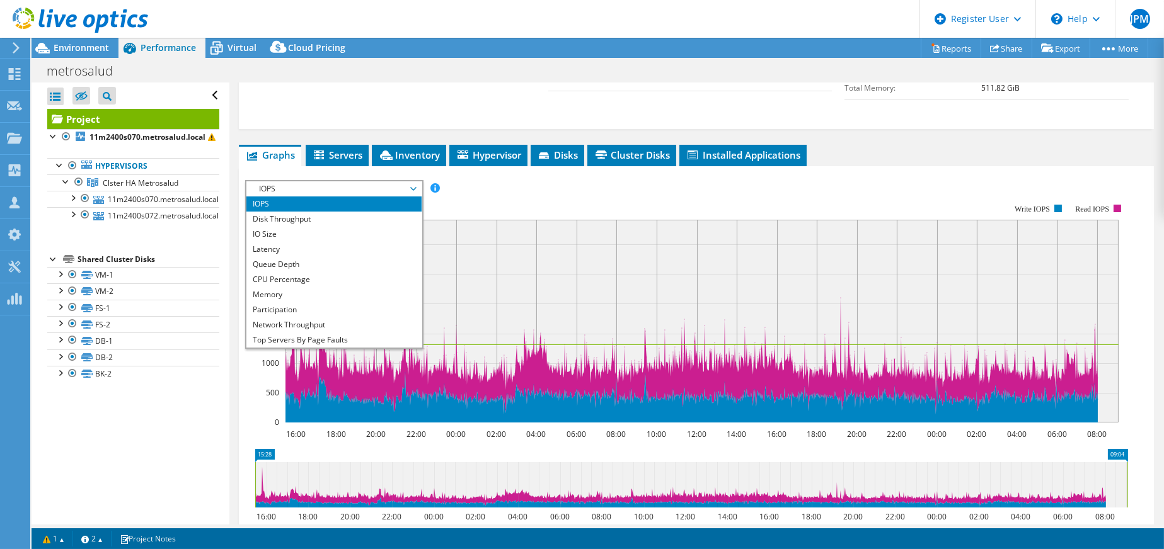
scroll to position [45, 0]
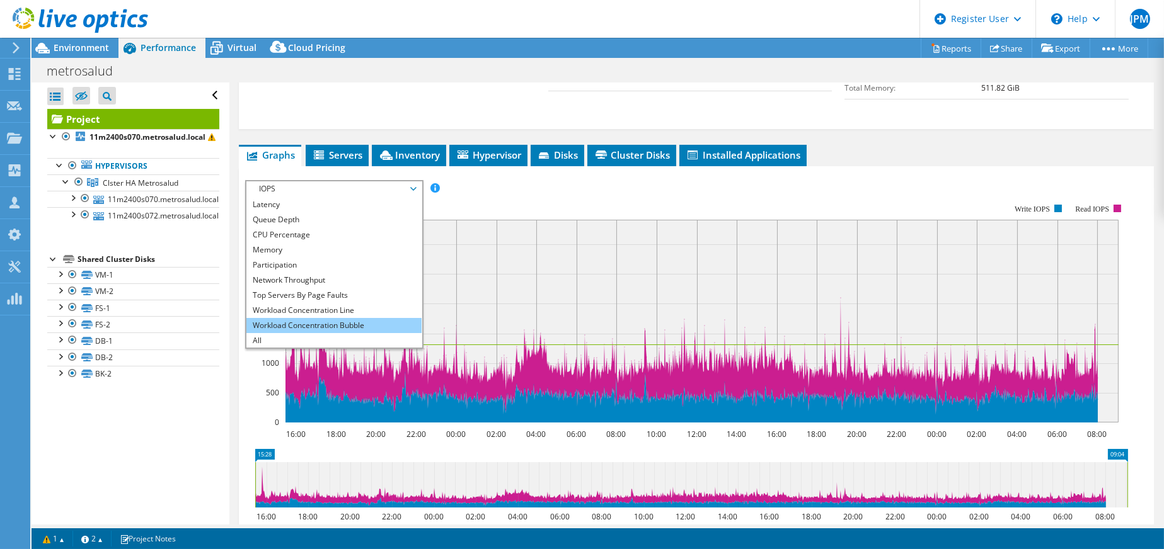
click at [352, 318] on li "Workload Concentration Bubble" at bounding box center [333, 325] width 175 height 15
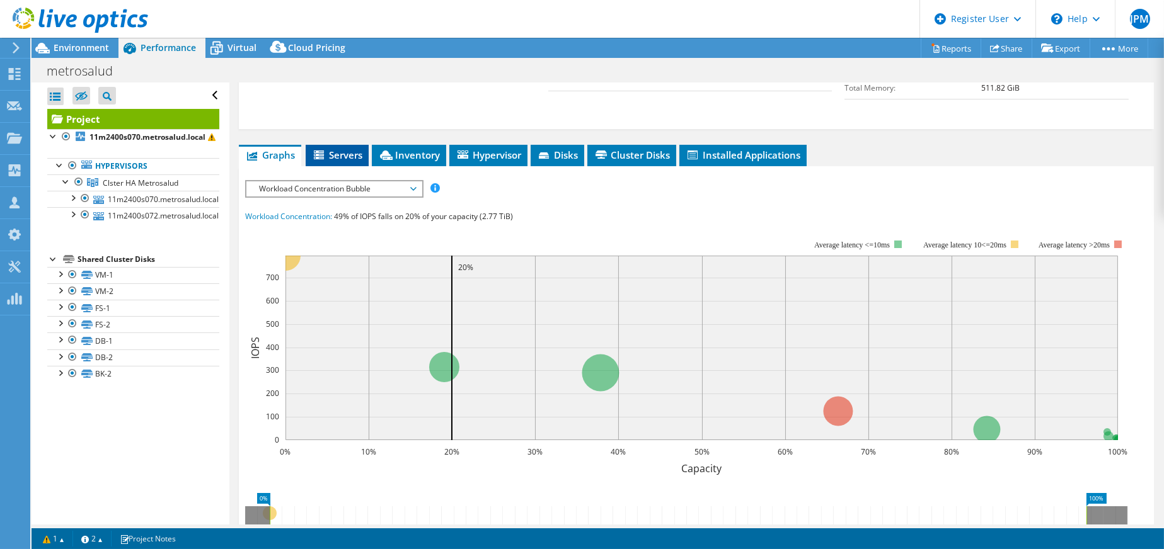
click at [352, 149] on span "Servers" at bounding box center [337, 155] width 50 height 13
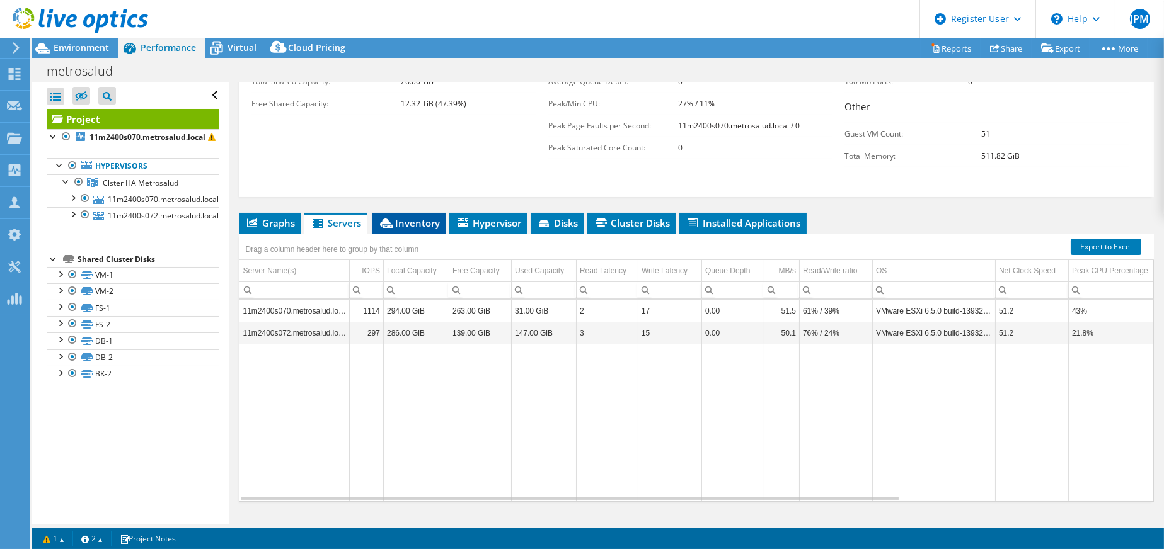
click at [425, 217] on span "Inventory" at bounding box center [409, 223] width 62 height 13
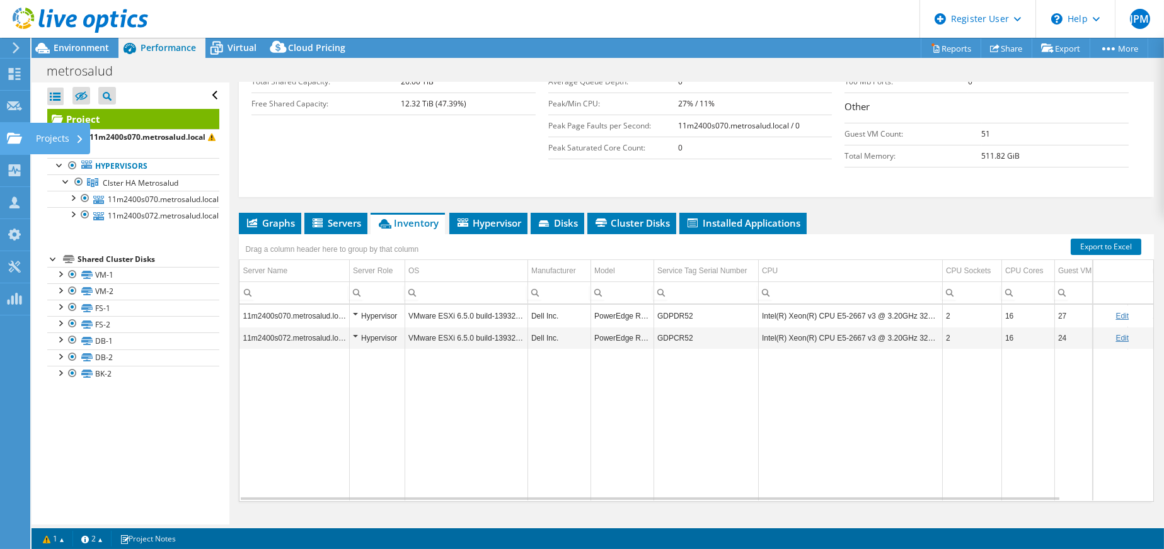
click at [16, 138] on use at bounding box center [14, 137] width 15 height 11
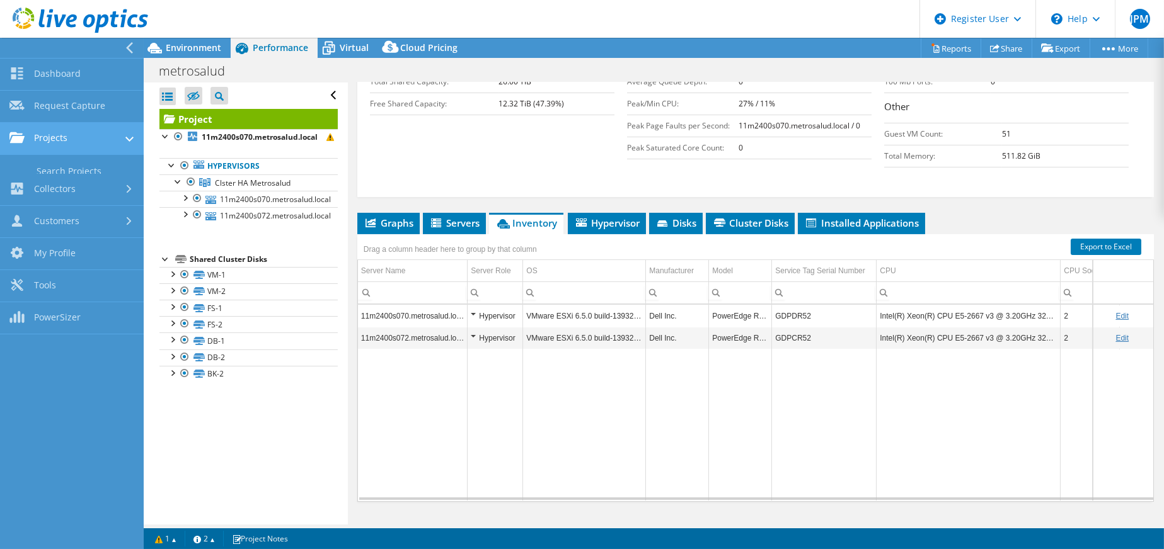
scroll to position [350, 0]
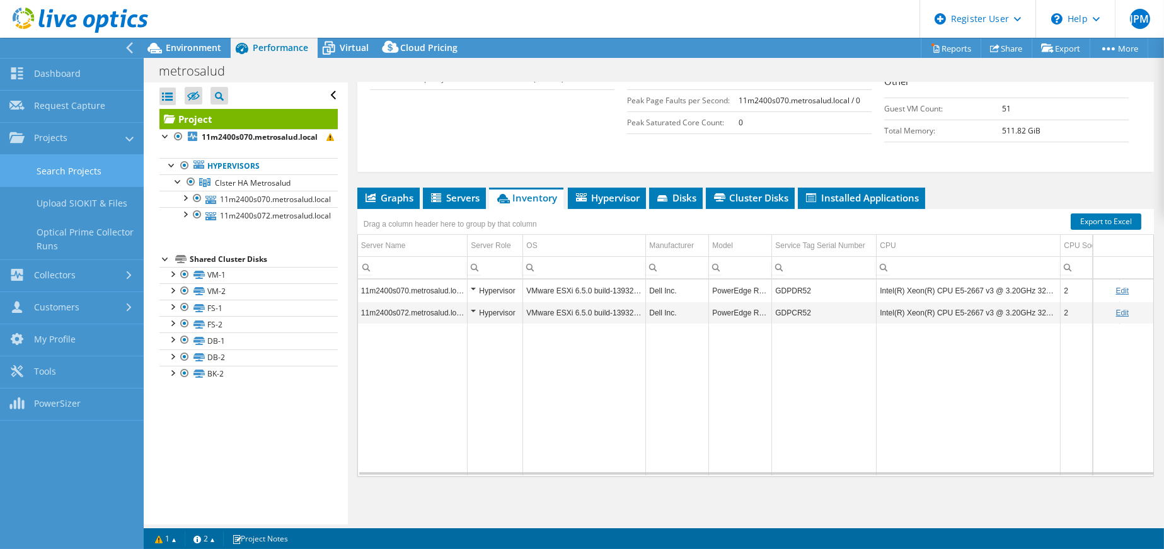
click at [75, 169] on link "Search Projects" at bounding box center [72, 171] width 144 height 32
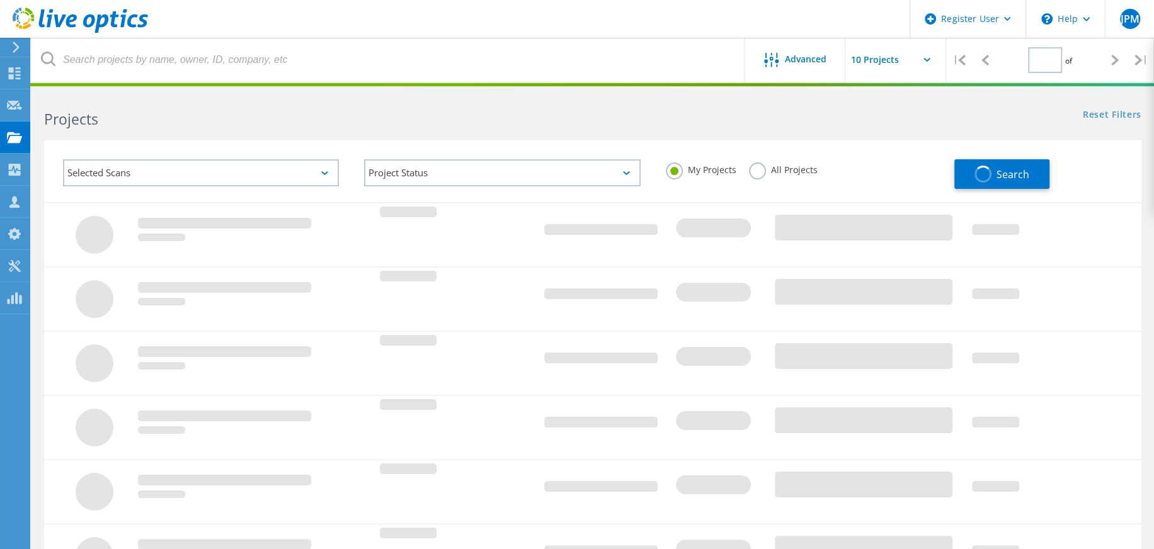
type input "1"
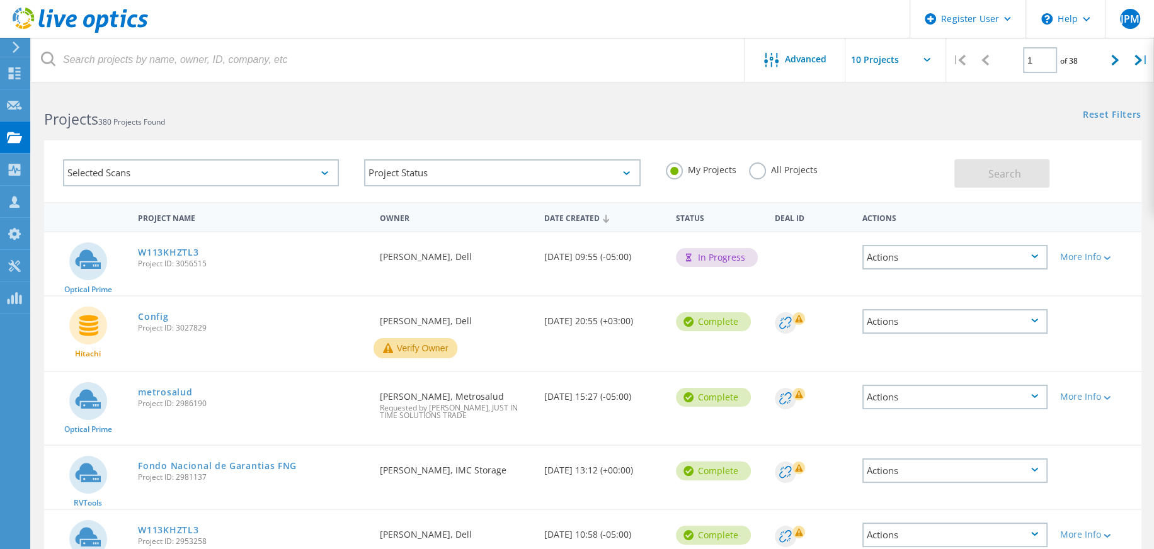
click at [319, 175] on div "Selected Scans" at bounding box center [201, 172] width 276 height 27
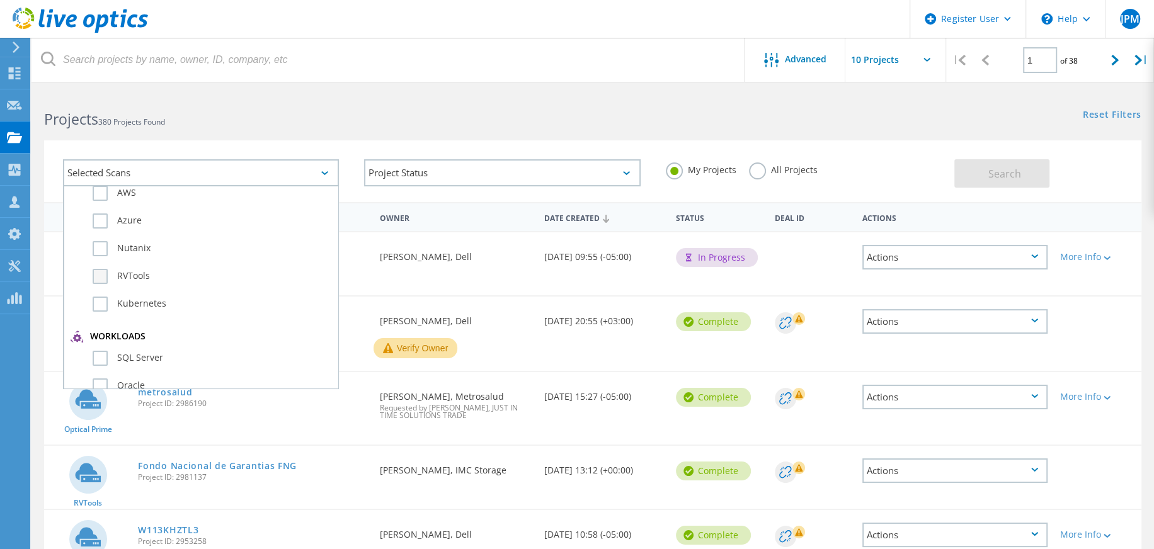
scroll to position [189, 0]
click at [99, 342] on label "Unity" at bounding box center [212, 343] width 239 height 15
click at [0, 0] on input "Unity" at bounding box center [0, 0] width 0 height 0
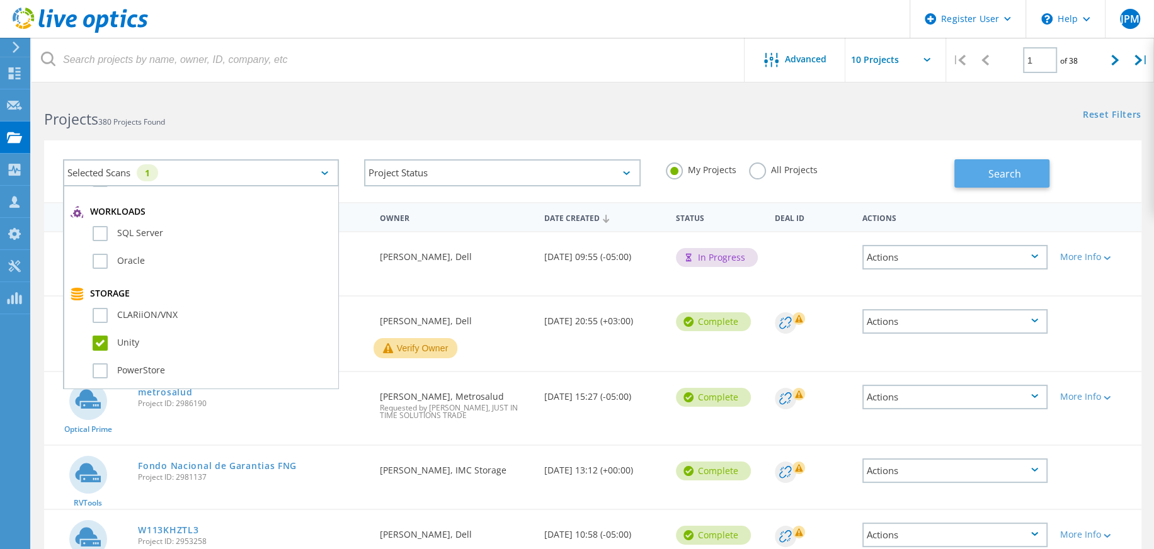
click at [1007, 176] on span "Search" at bounding box center [1004, 174] width 33 height 14
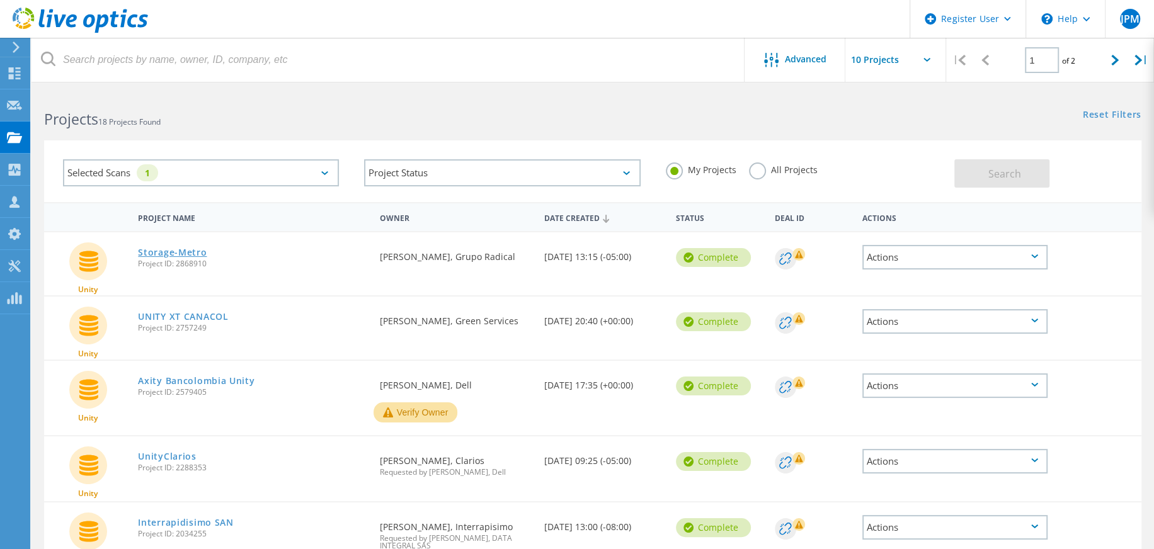
click at [161, 255] on link "Storage-Metro" at bounding box center [172, 252] width 69 height 9
